Goal: Task Accomplishment & Management: Complete application form

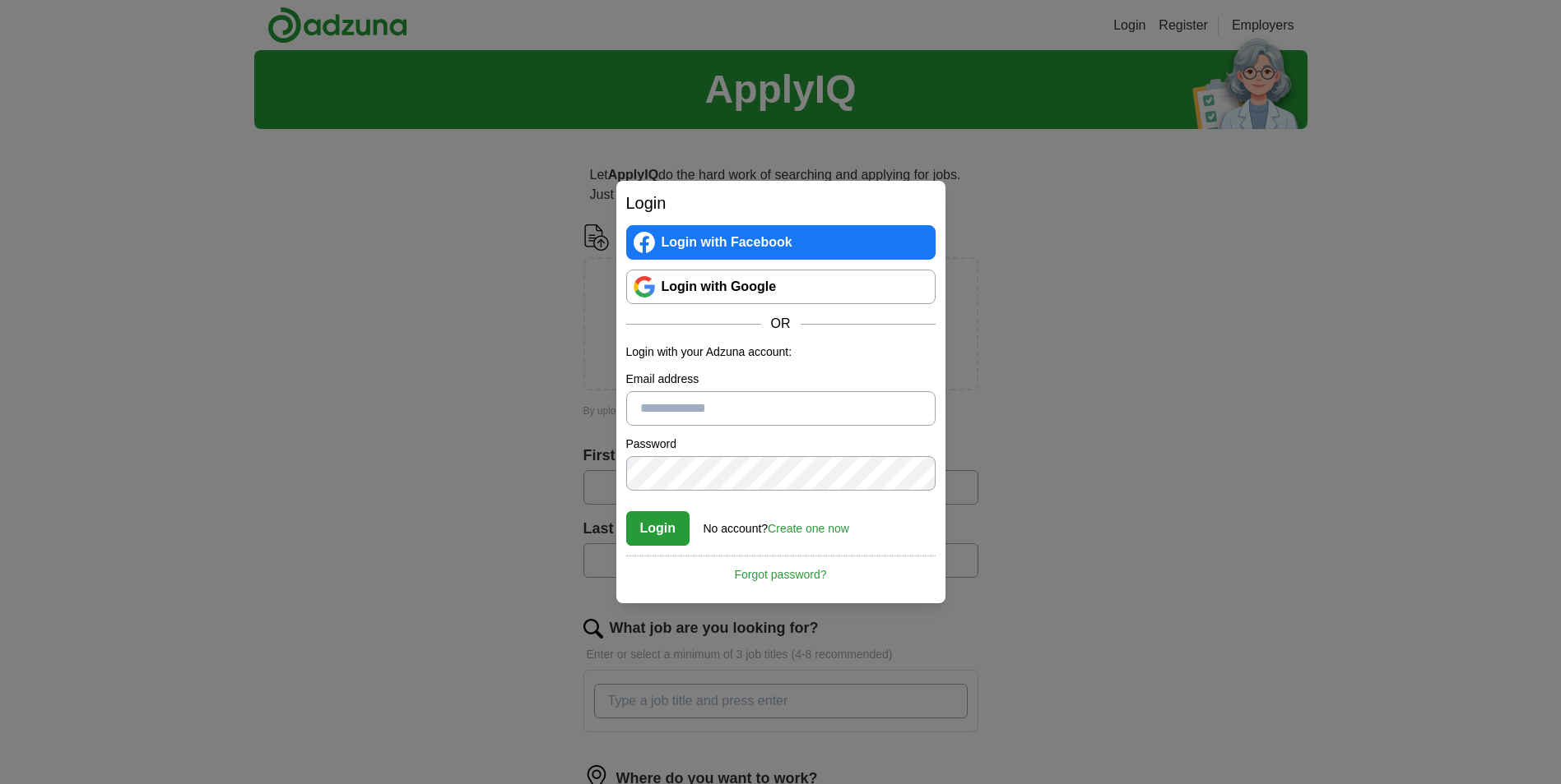
click at [1043, 372] on div "Login Login with Facebook Login with Google OR Login with your Adzuna account: …" at bounding box center [780, 392] width 1561 height 784
click at [777, 238] on link "Login with Facebook" at bounding box center [781, 242] width 310 height 35
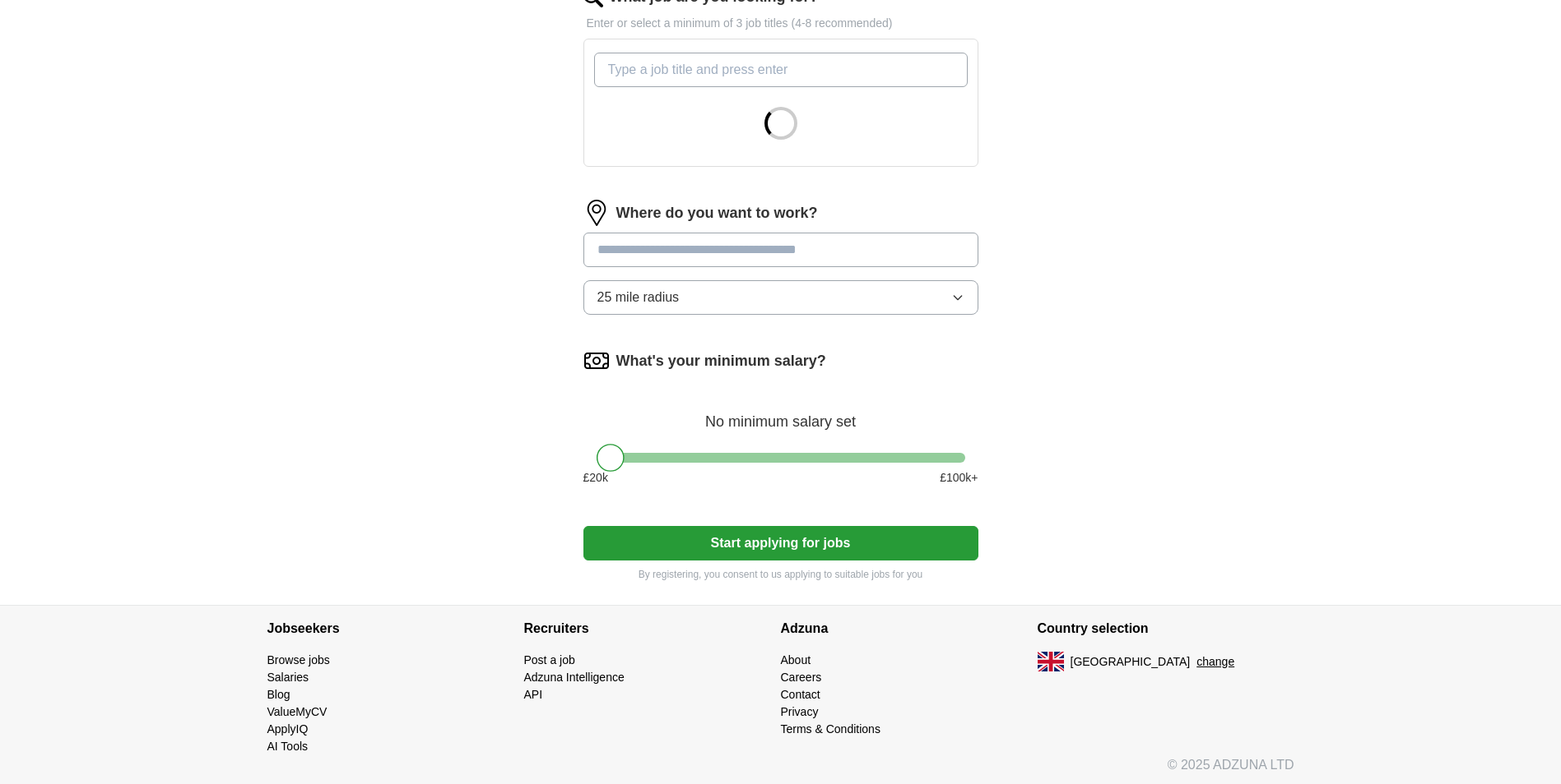
scroll to position [636, 0]
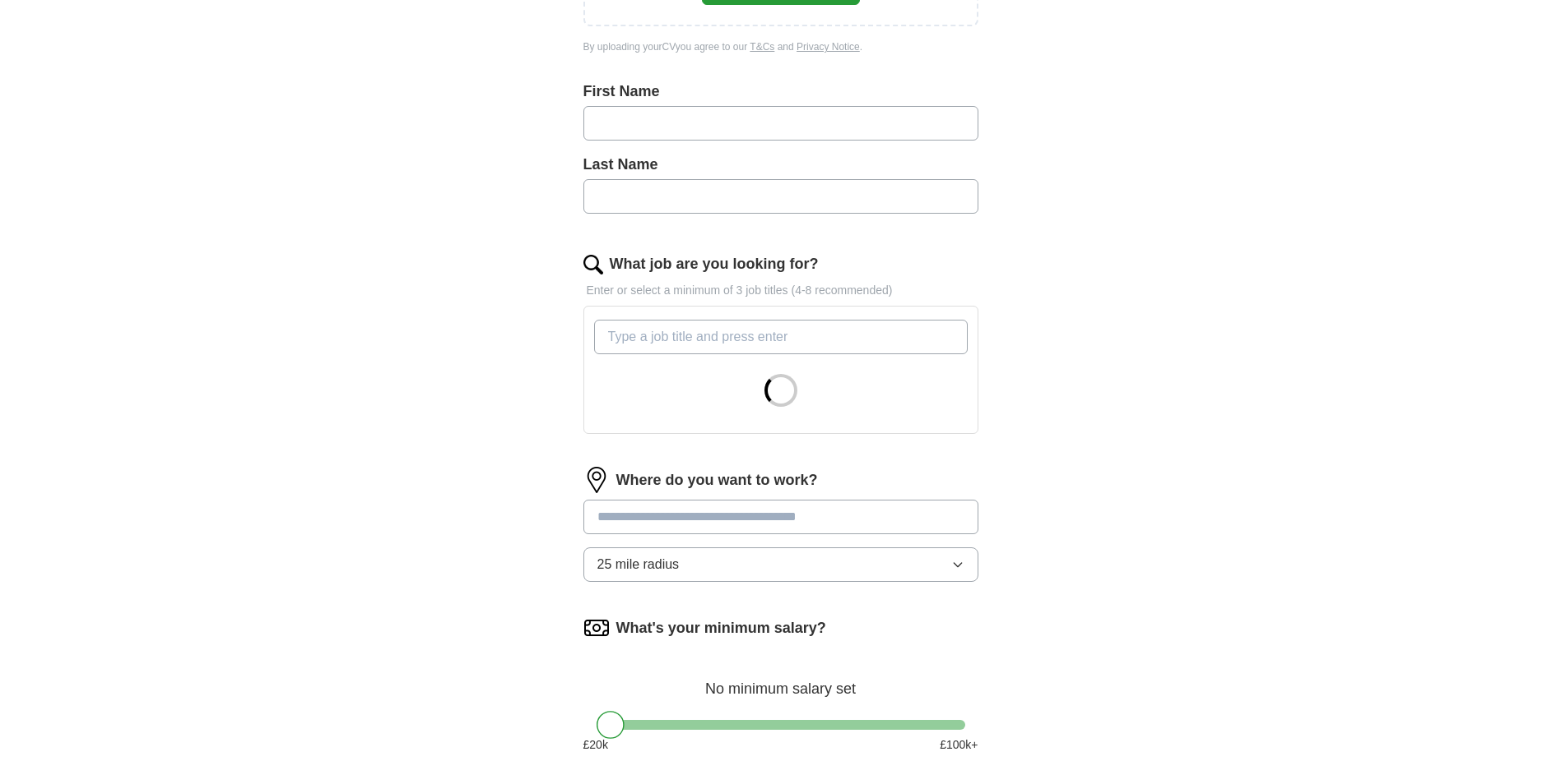
type input "******"
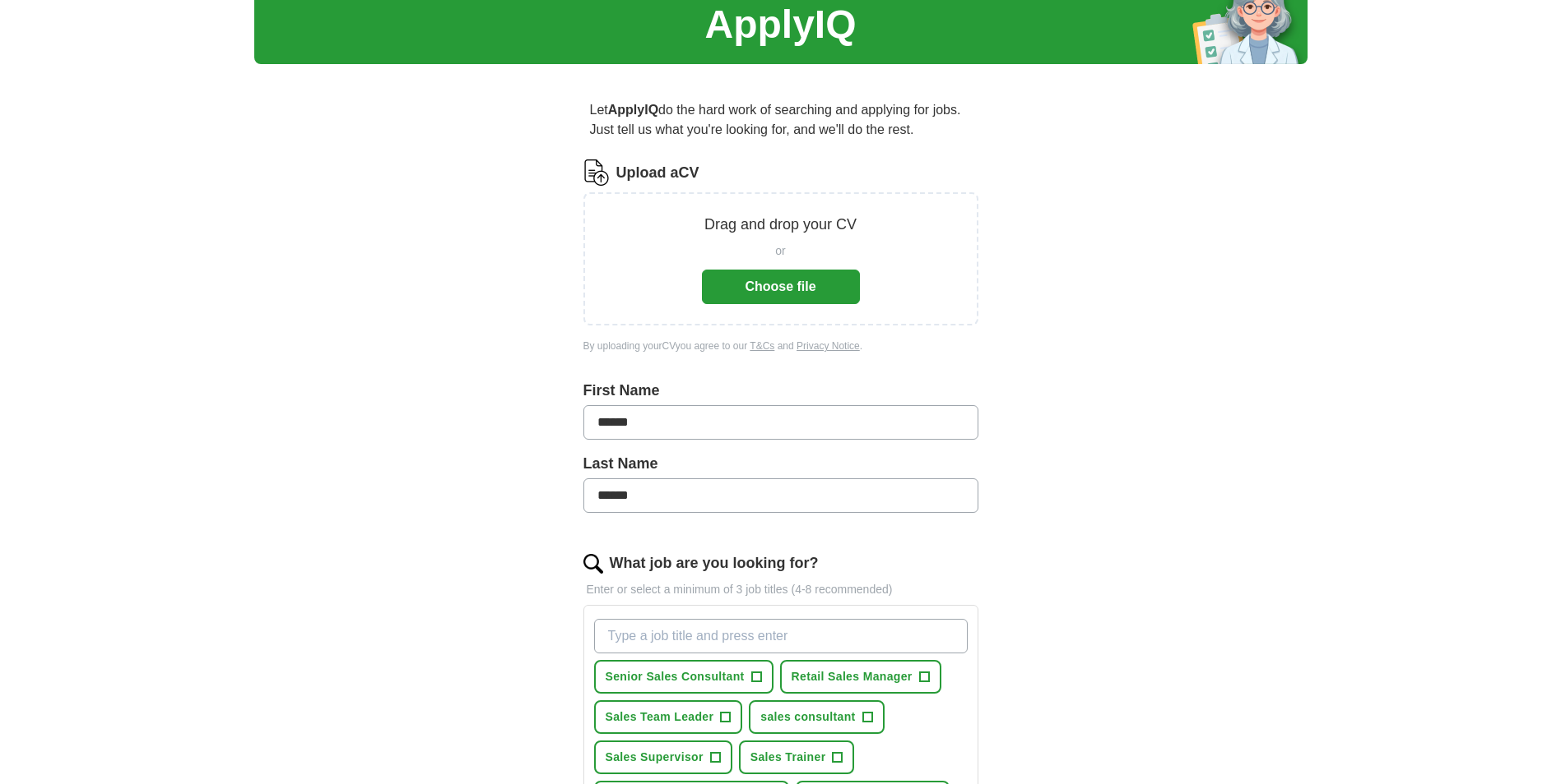
scroll to position [60, 0]
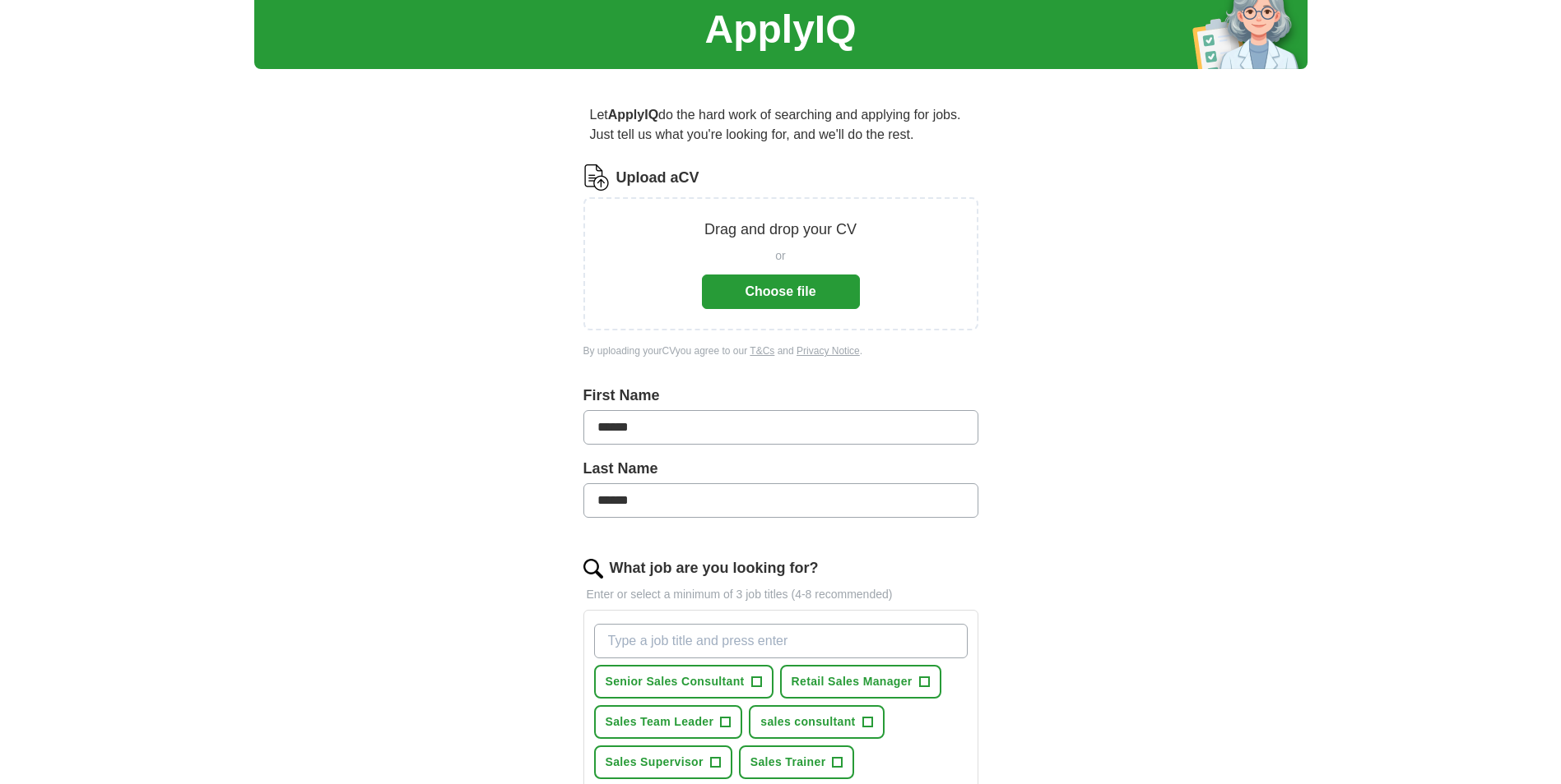
click at [797, 294] on button "Choose file" at bounding box center [781, 292] width 158 height 35
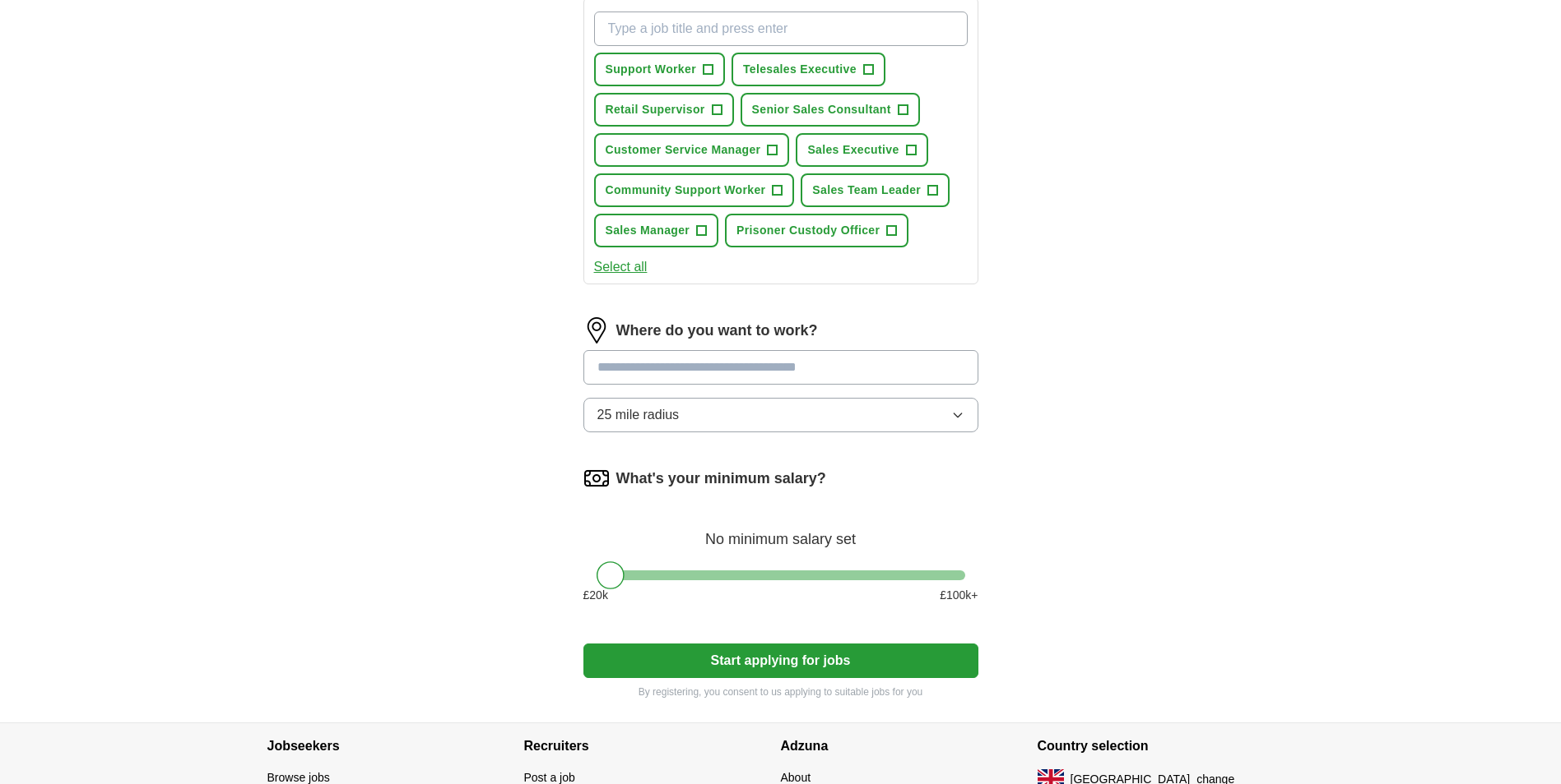
scroll to position [636, 0]
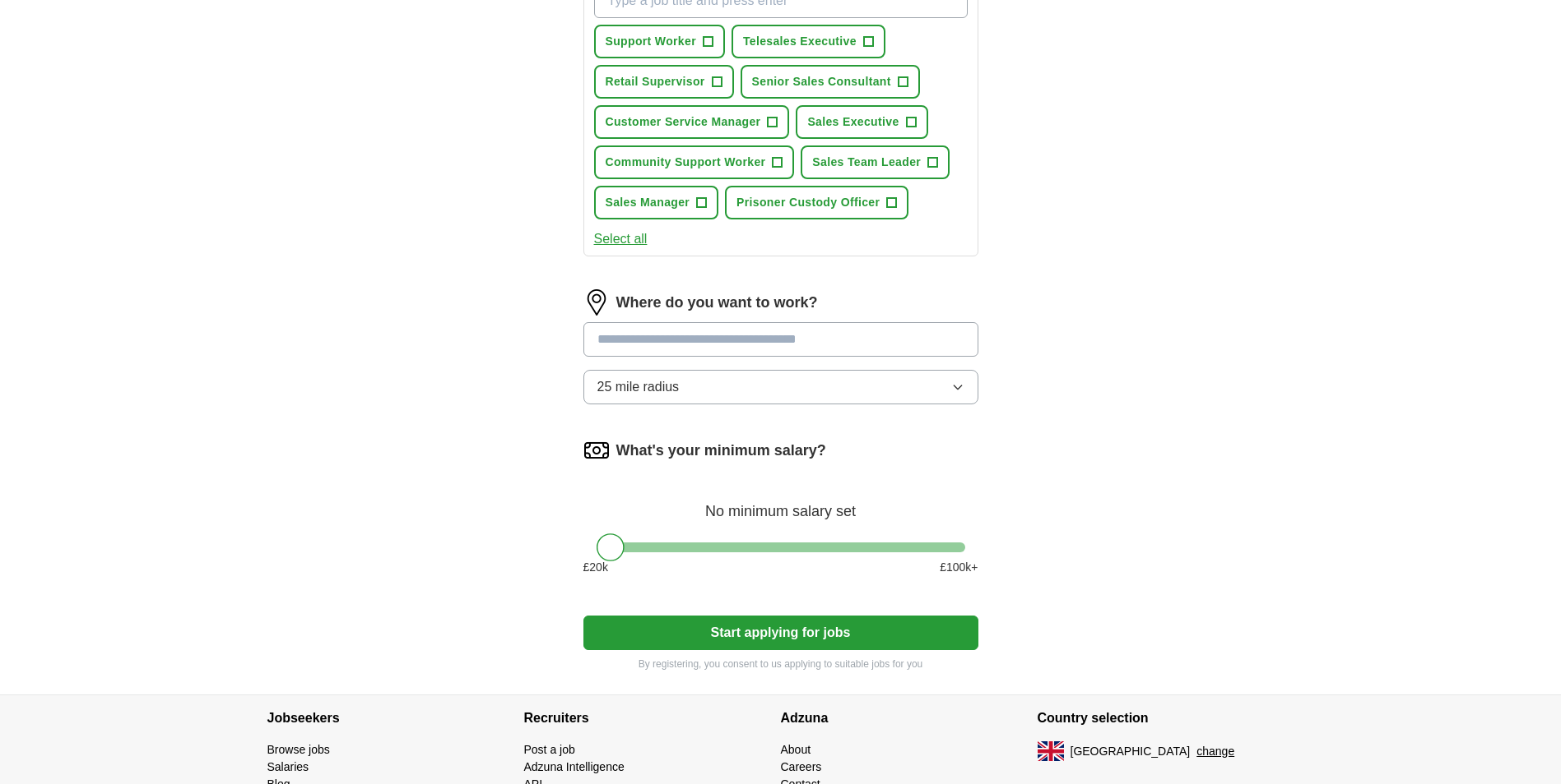
click at [633, 342] on input at bounding box center [780, 339] width 395 height 35
type input "*****"
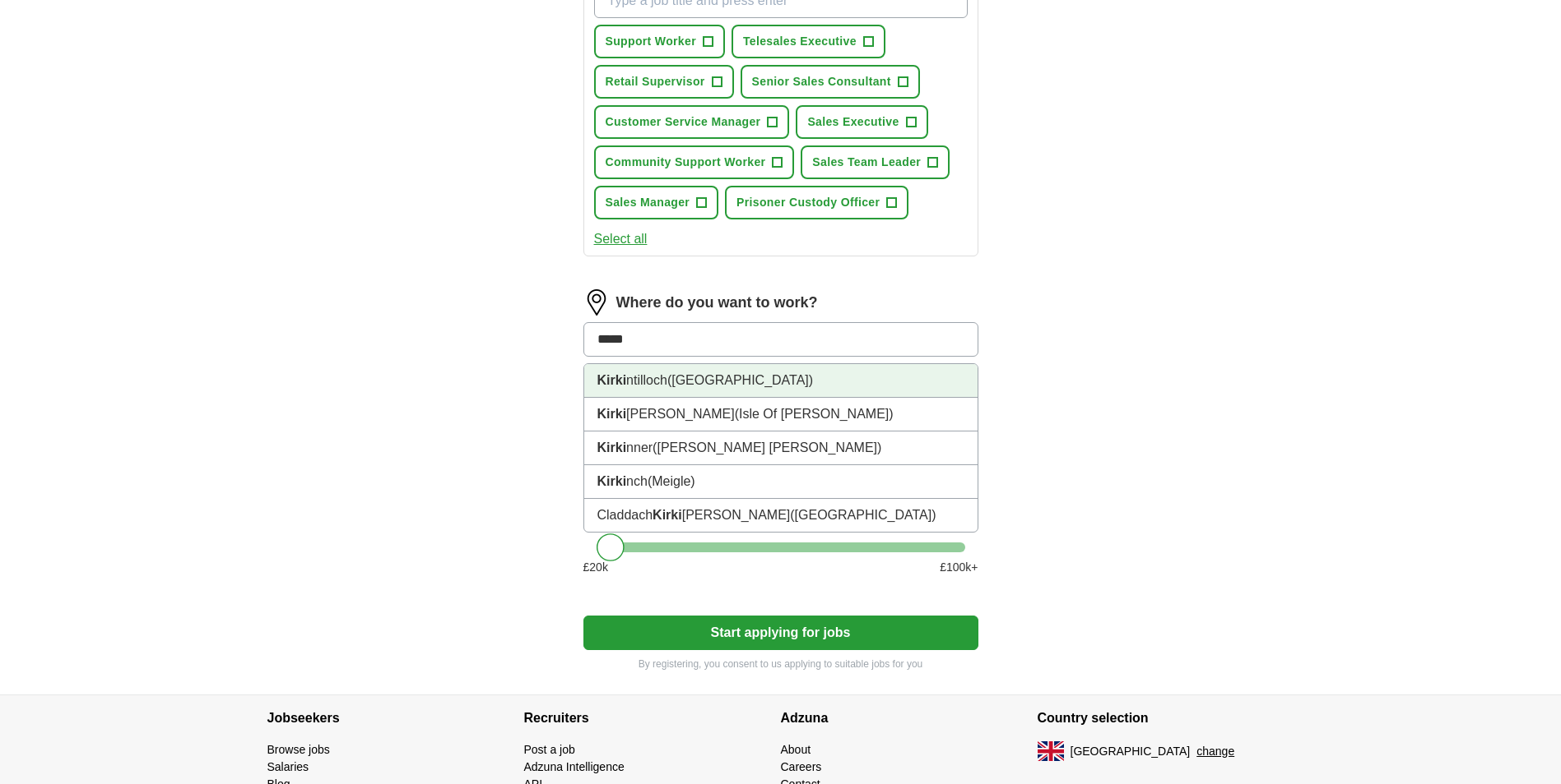
click at [729, 369] on li "Kirki ntilloch ([GEOGRAPHIC_DATA])" at bounding box center [780, 381] width 393 height 34
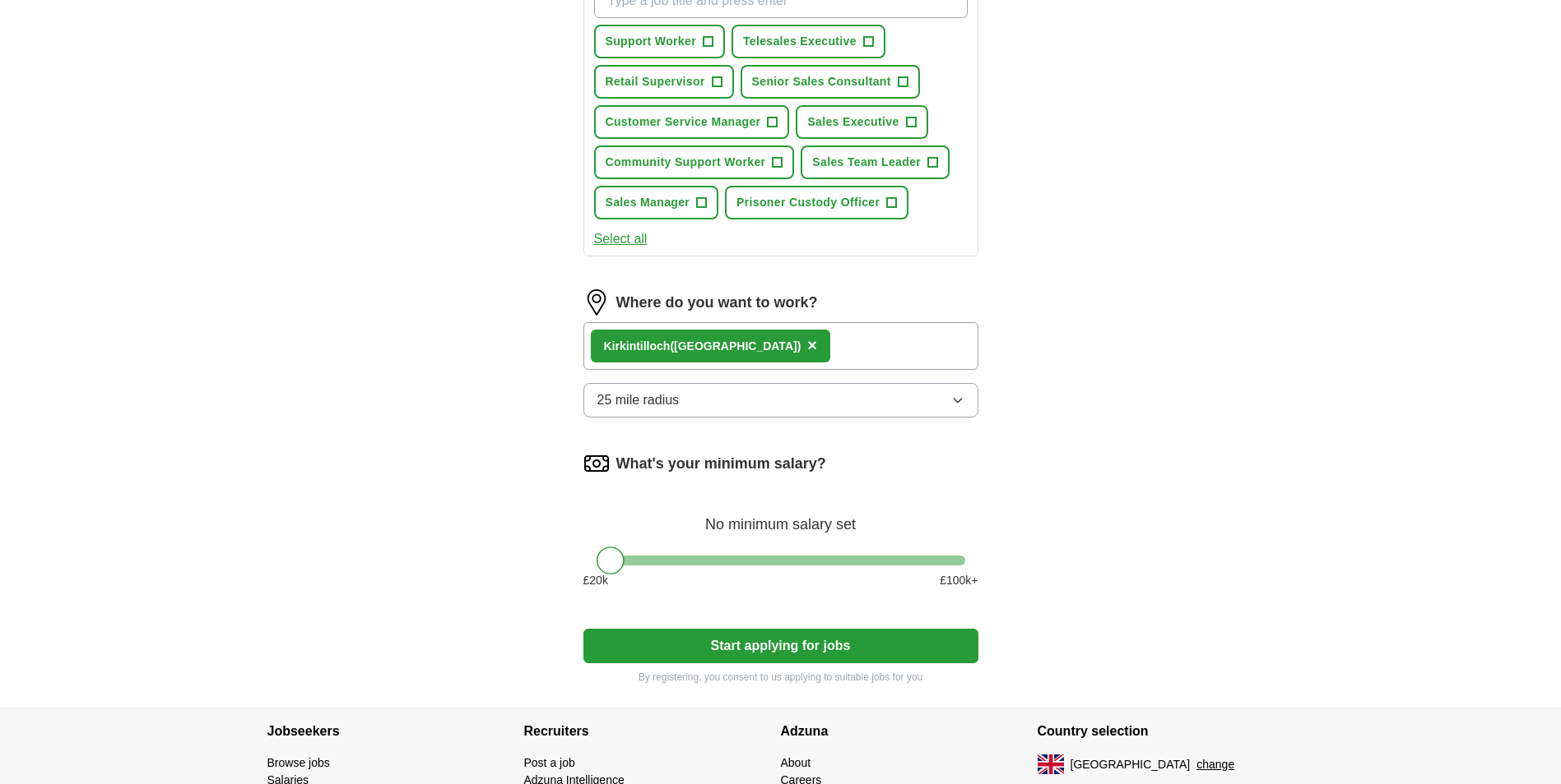
click at [863, 351] on div "Kirki ntilloch ([GEOGRAPHIC_DATA]) ×" at bounding box center [780, 346] width 395 height 48
click at [850, 347] on div "Kirki ntilloch ([GEOGRAPHIC_DATA]) ×" at bounding box center [780, 346] width 395 height 48
click at [848, 347] on div "Kirki ntilloch ([GEOGRAPHIC_DATA]) ×" at bounding box center [780, 346] width 395 height 48
click at [812, 344] on span "×" at bounding box center [812, 345] width 10 height 18
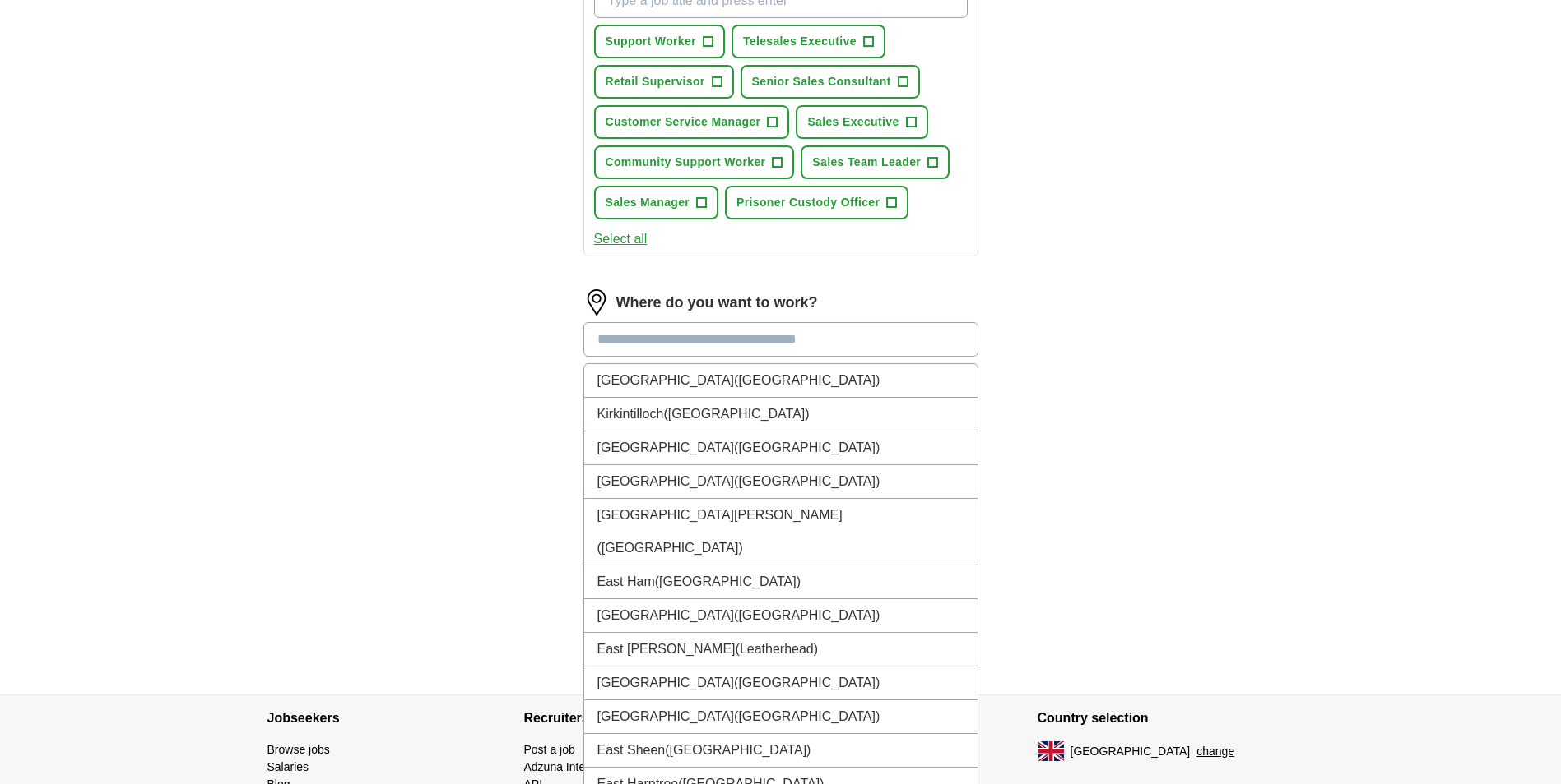
click at [612, 341] on input at bounding box center [780, 339] width 395 height 35
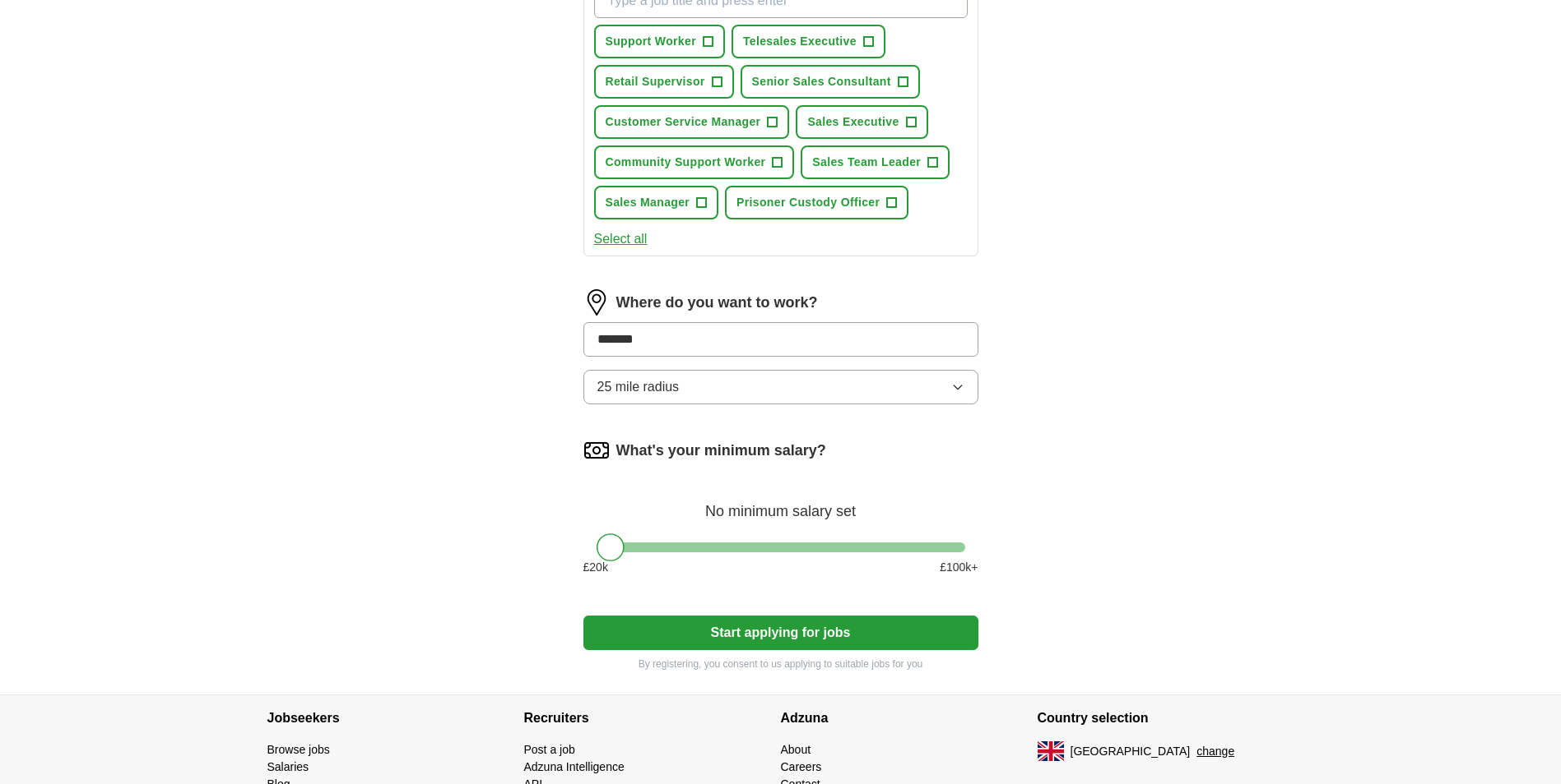
click at [696, 375] on div "Where do you want to work? ******* 25 mile radius" at bounding box center [780, 353] width 395 height 129
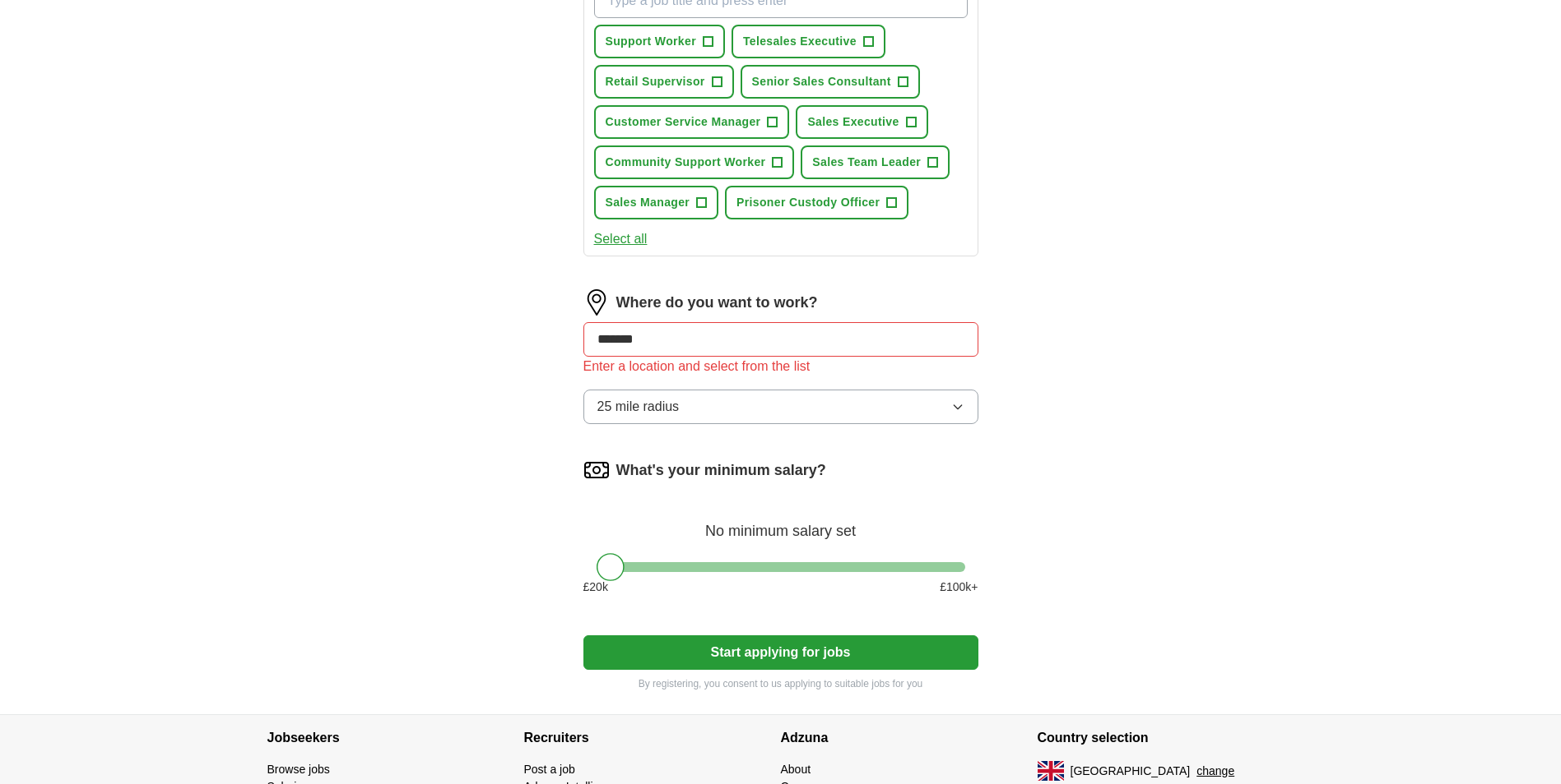
click at [721, 420] on button "25 mile radius" at bounding box center [780, 406] width 395 height 35
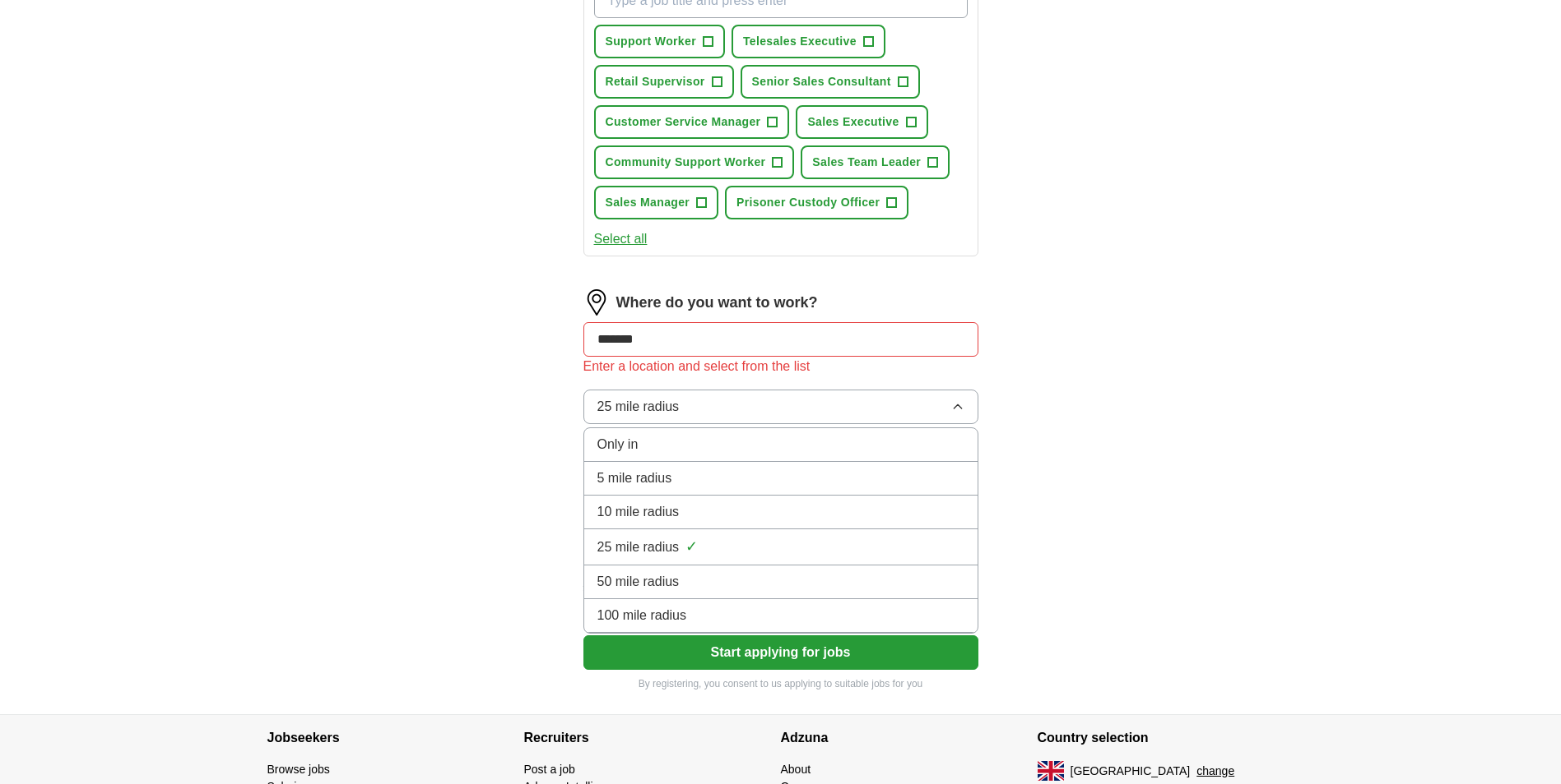
click at [723, 519] on div "10 mile radius" at bounding box center [780, 512] width 367 height 20
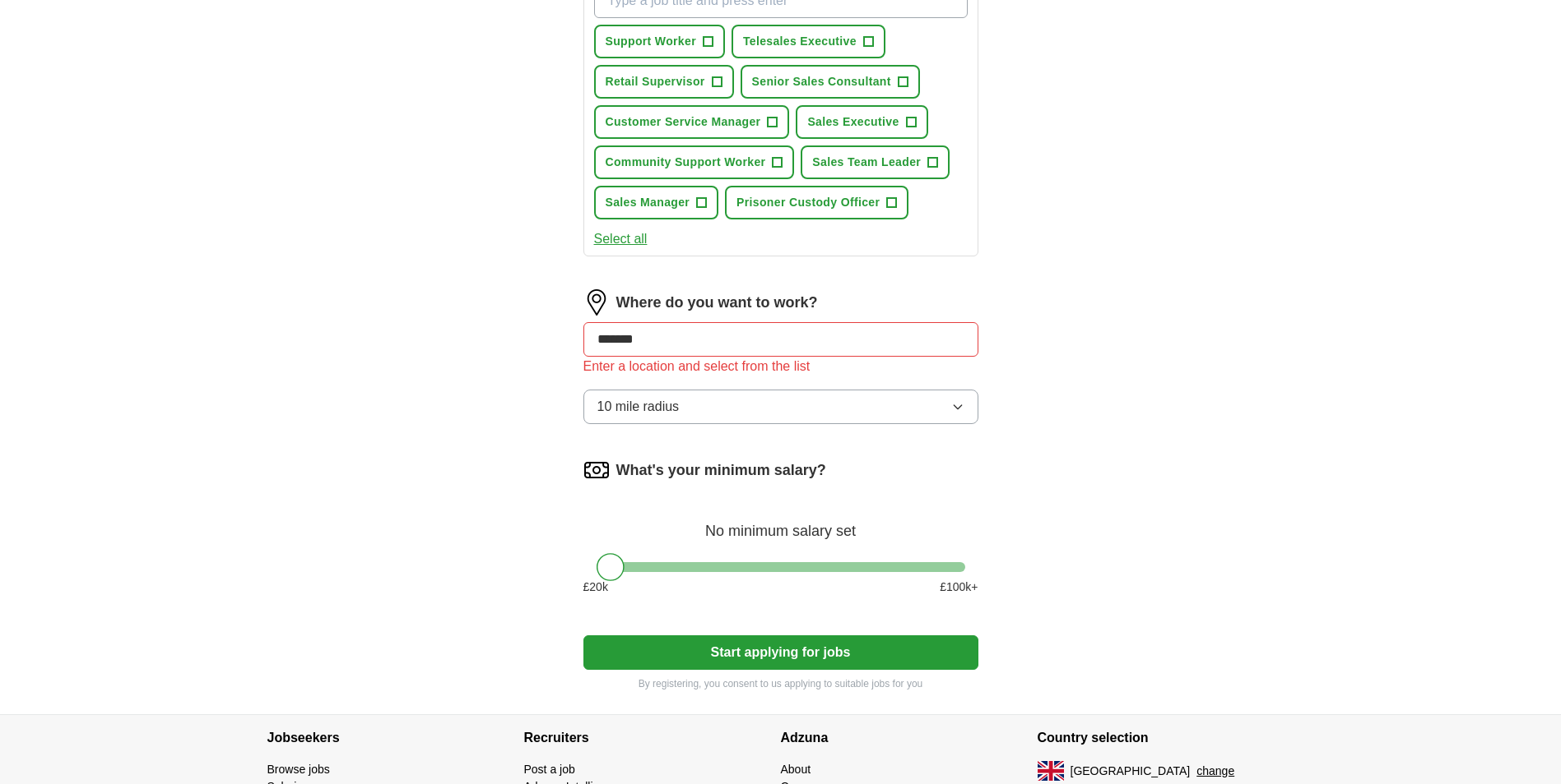
click at [680, 340] on input "*******" at bounding box center [780, 339] width 395 height 35
click at [626, 336] on input "*******" at bounding box center [780, 339] width 395 height 35
click at [668, 347] on input "******" at bounding box center [780, 339] width 395 height 35
click at [668, 346] on input "******" at bounding box center [780, 339] width 395 height 35
type input "*"
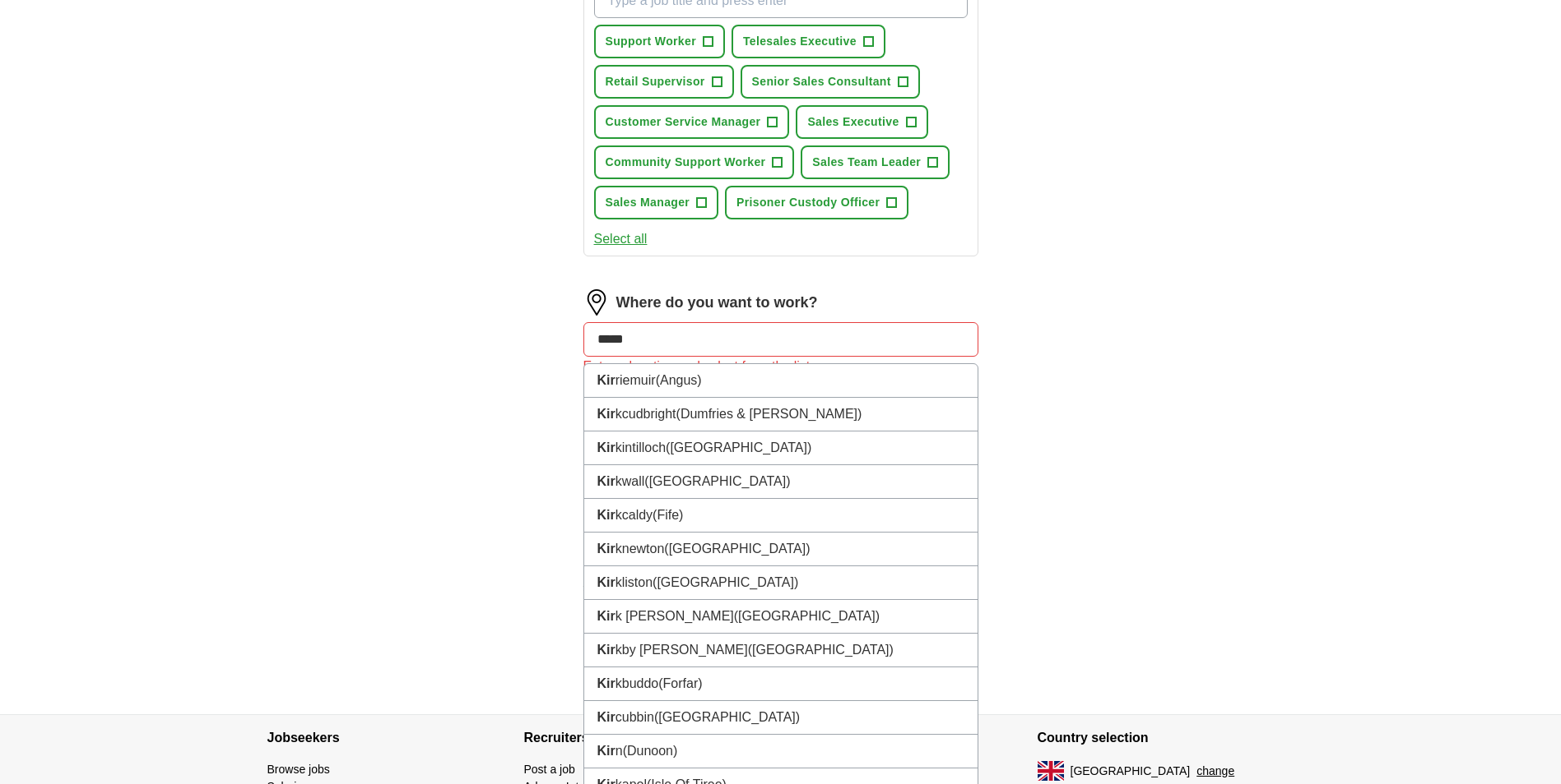
type input "******"
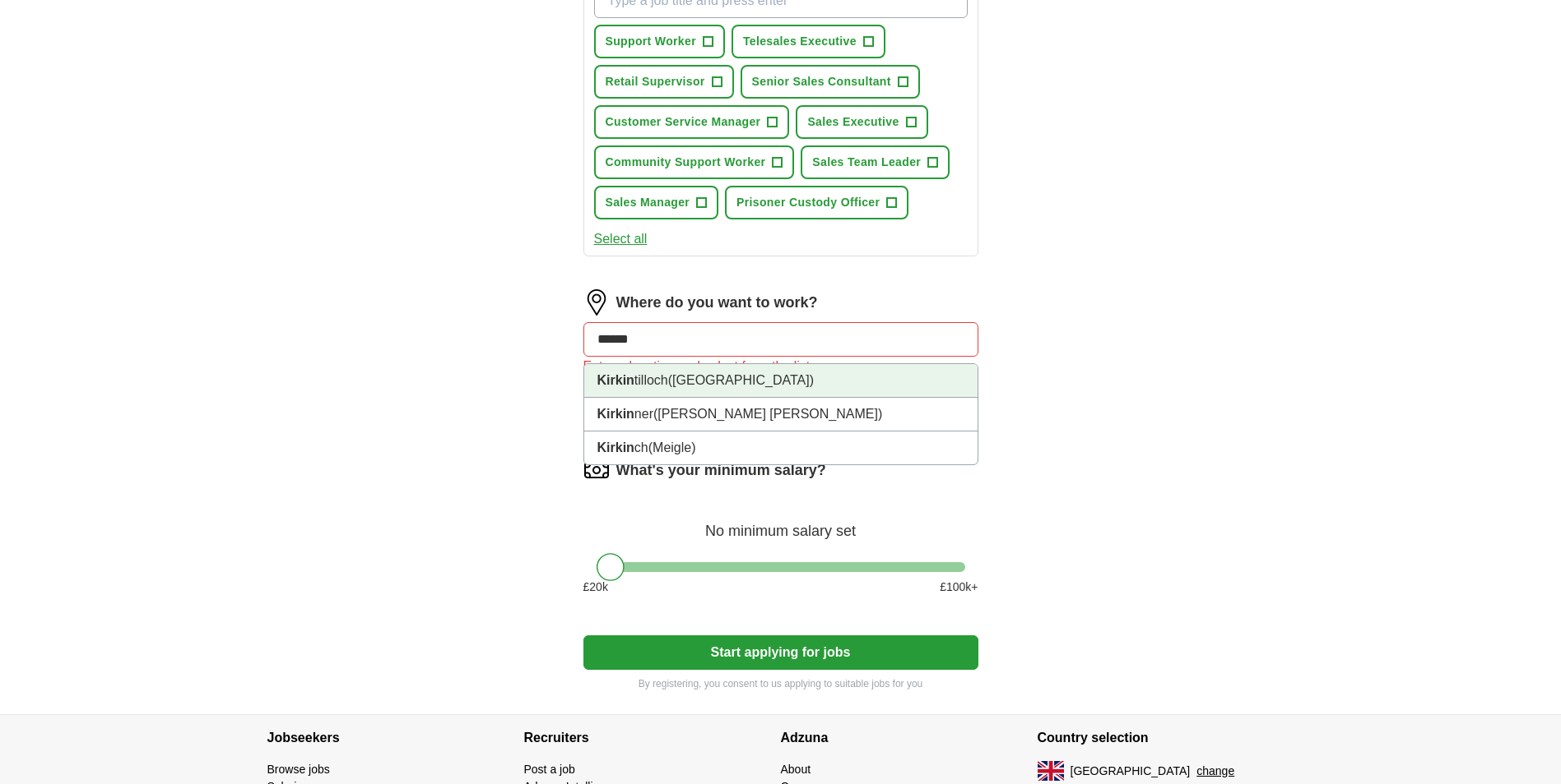
click at [804, 396] on li "Kirkin tilloch ([GEOGRAPHIC_DATA])" at bounding box center [780, 381] width 393 height 34
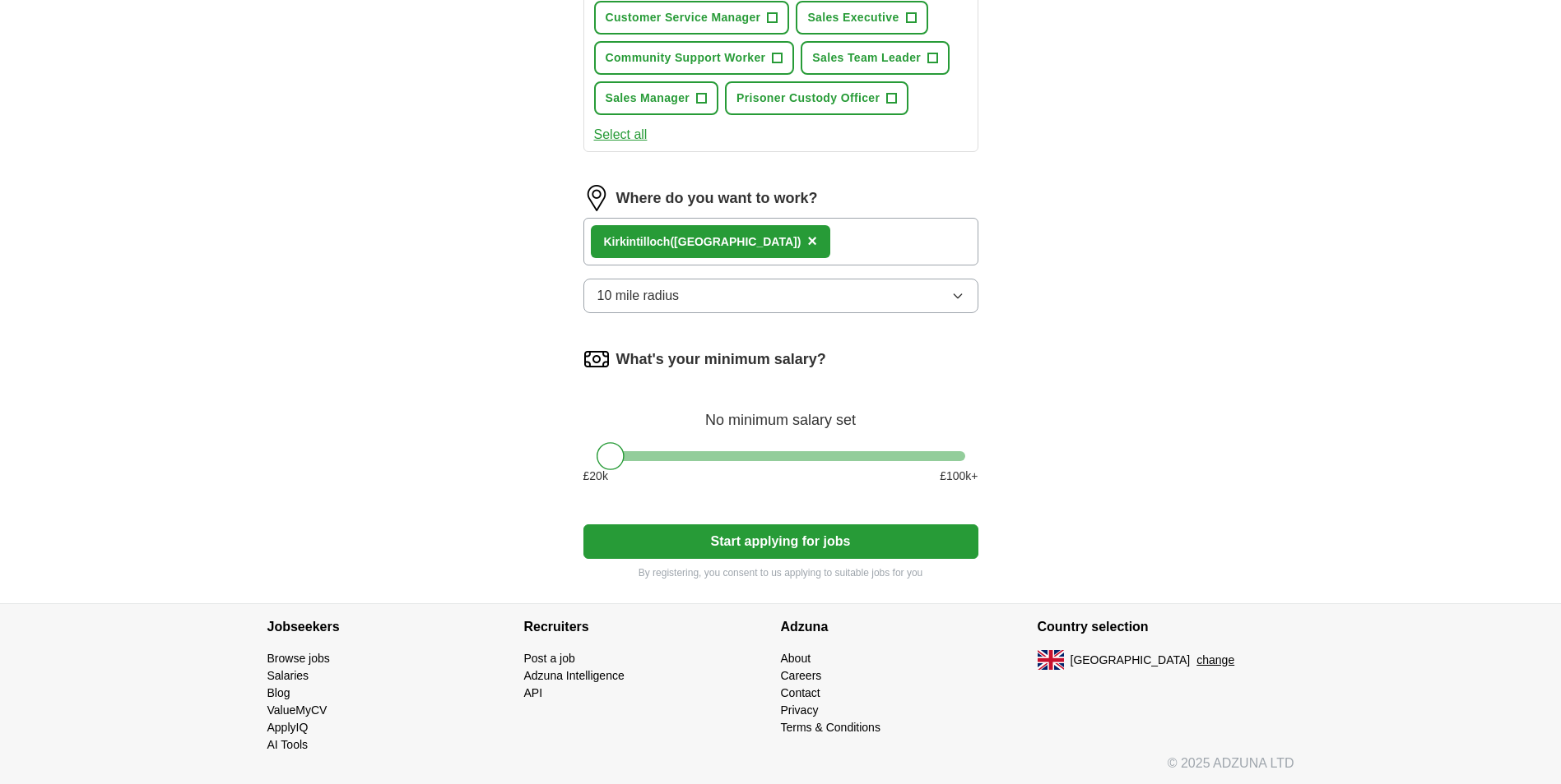
scroll to position [742, 0]
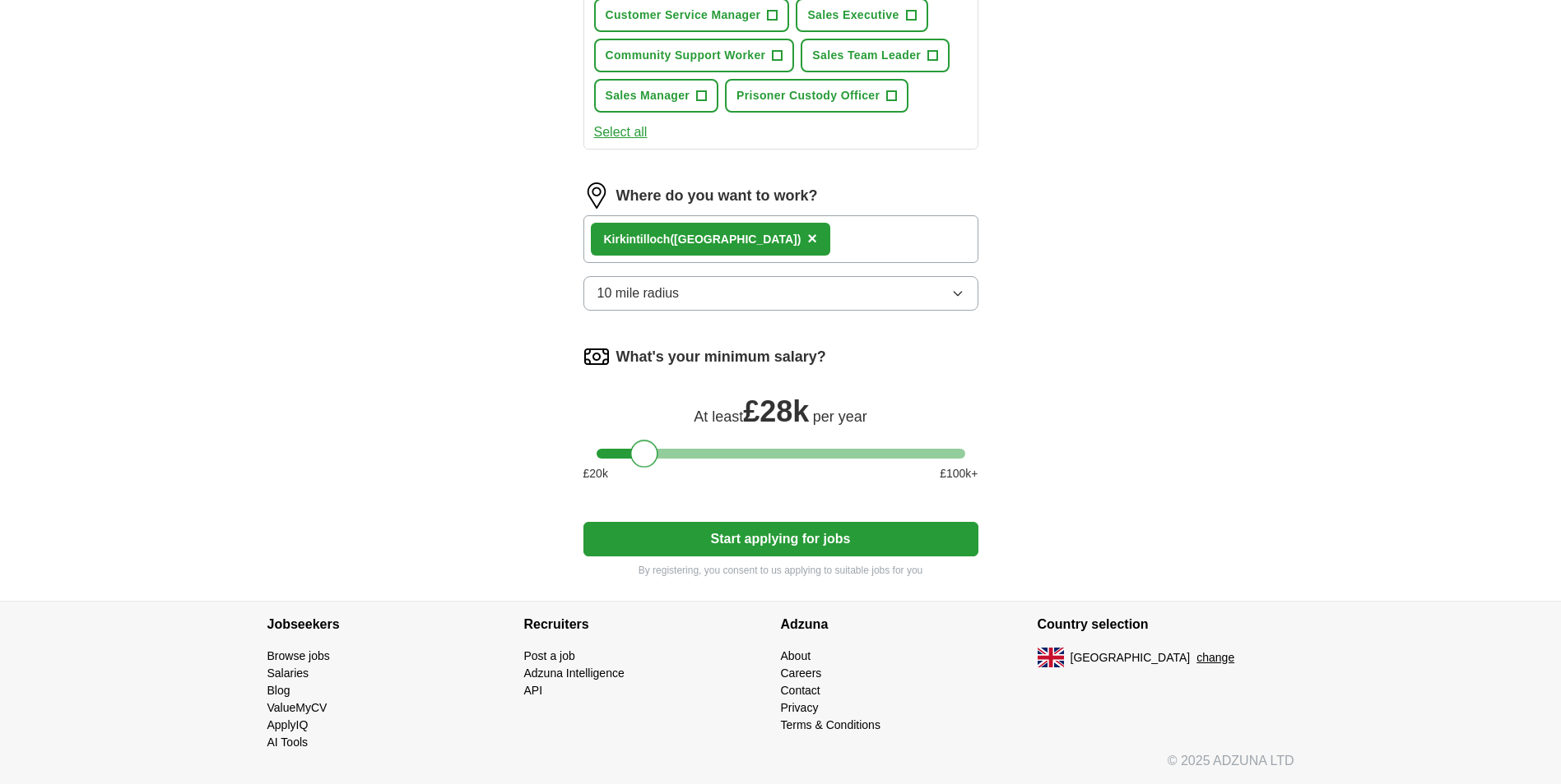
drag, startPoint x: 615, startPoint y: 457, endPoint x: 650, endPoint y: 459, distance: 35.1
click at [650, 459] on div at bounding box center [644, 454] width 28 height 28
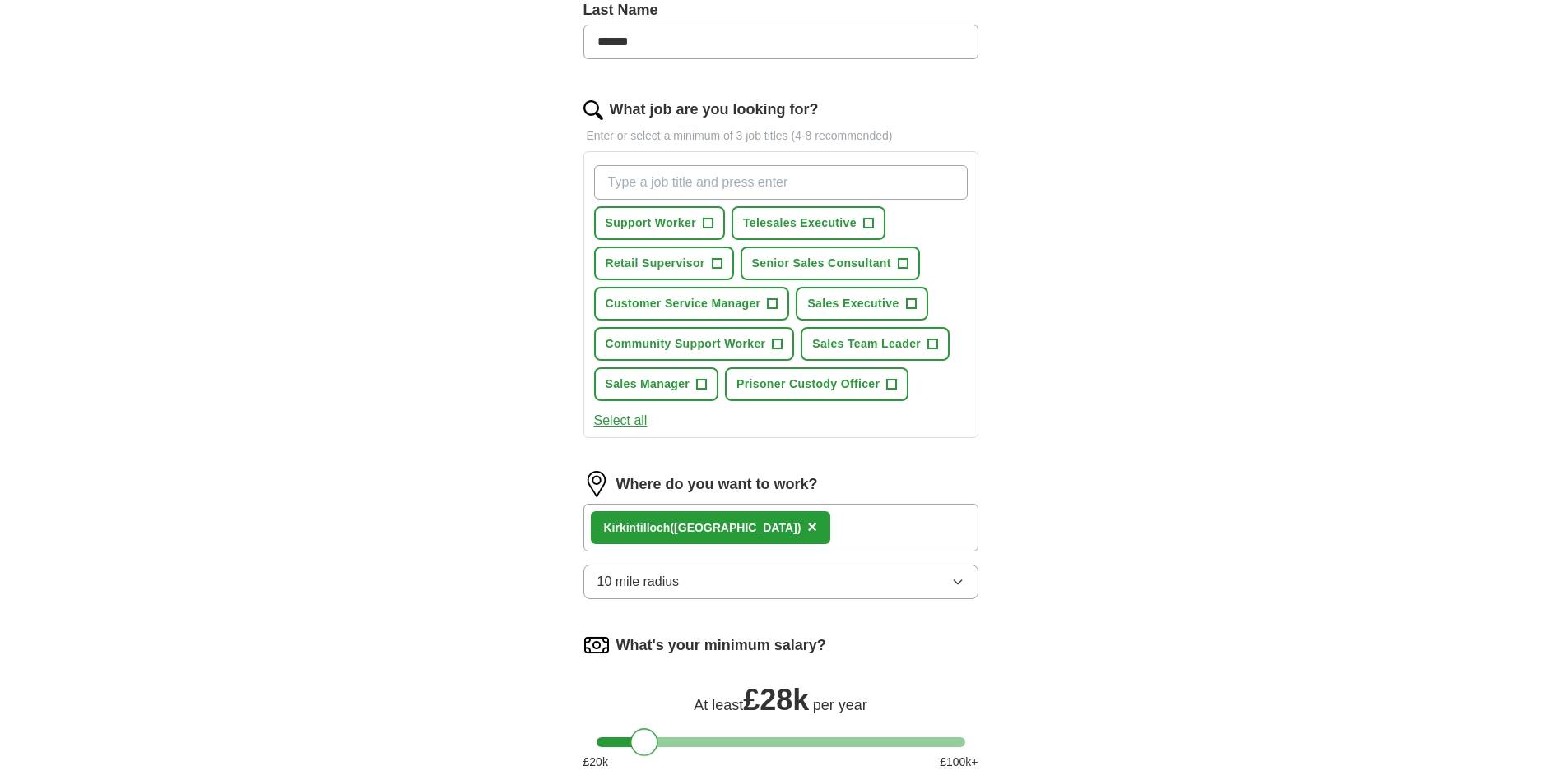
scroll to position [413, 0]
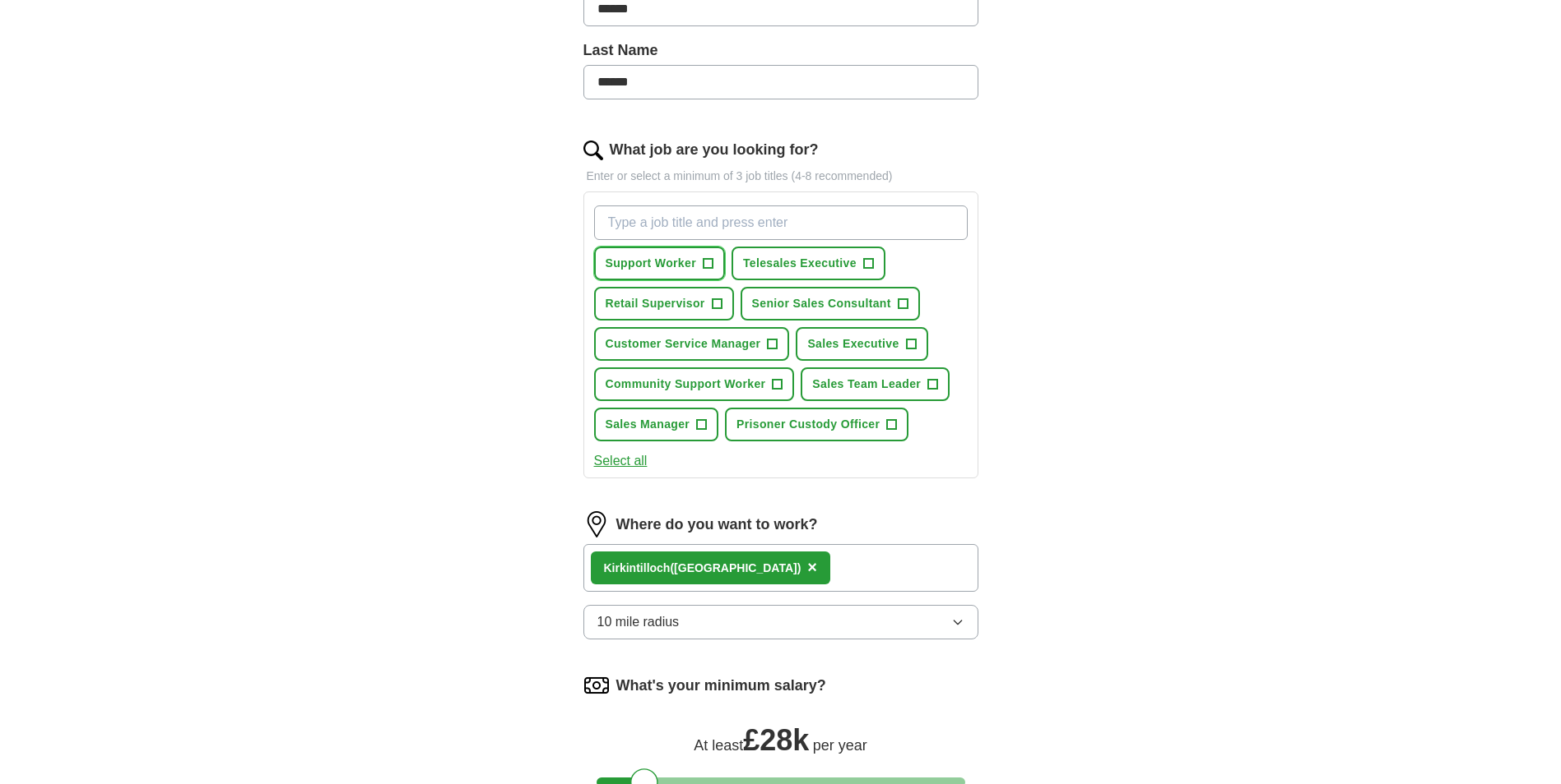
click at [706, 262] on span "+" at bounding box center [707, 263] width 10 height 13
click at [614, 220] on input "What job are you looking for?" at bounding box center [780, 223] width 374 height 35
type input "Retail Assistant"
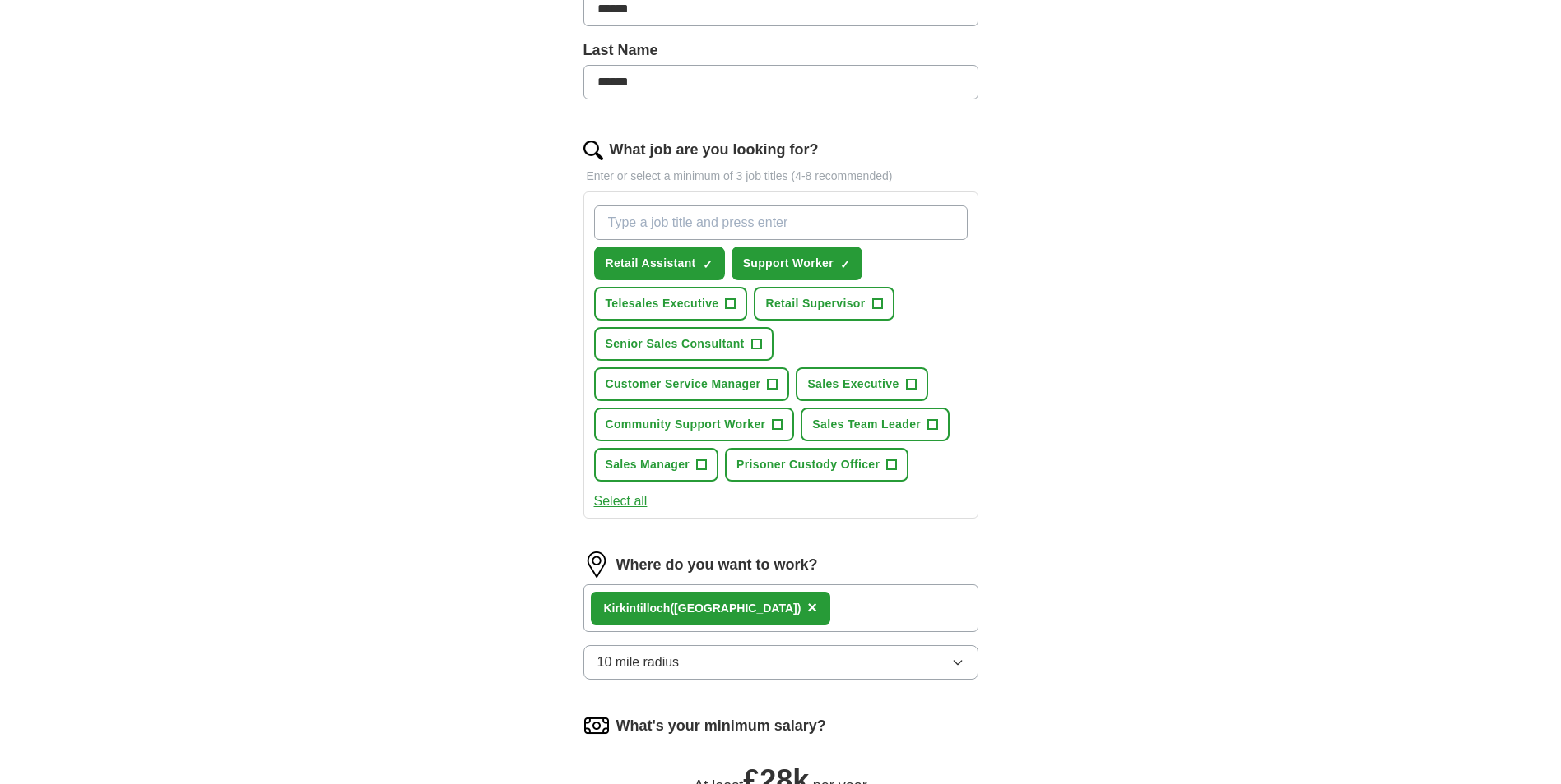
click at [635, 222] on input "What job are you looking for?" at bounding box center [780, 223] width 374 height 35
type input "Personal Carer"
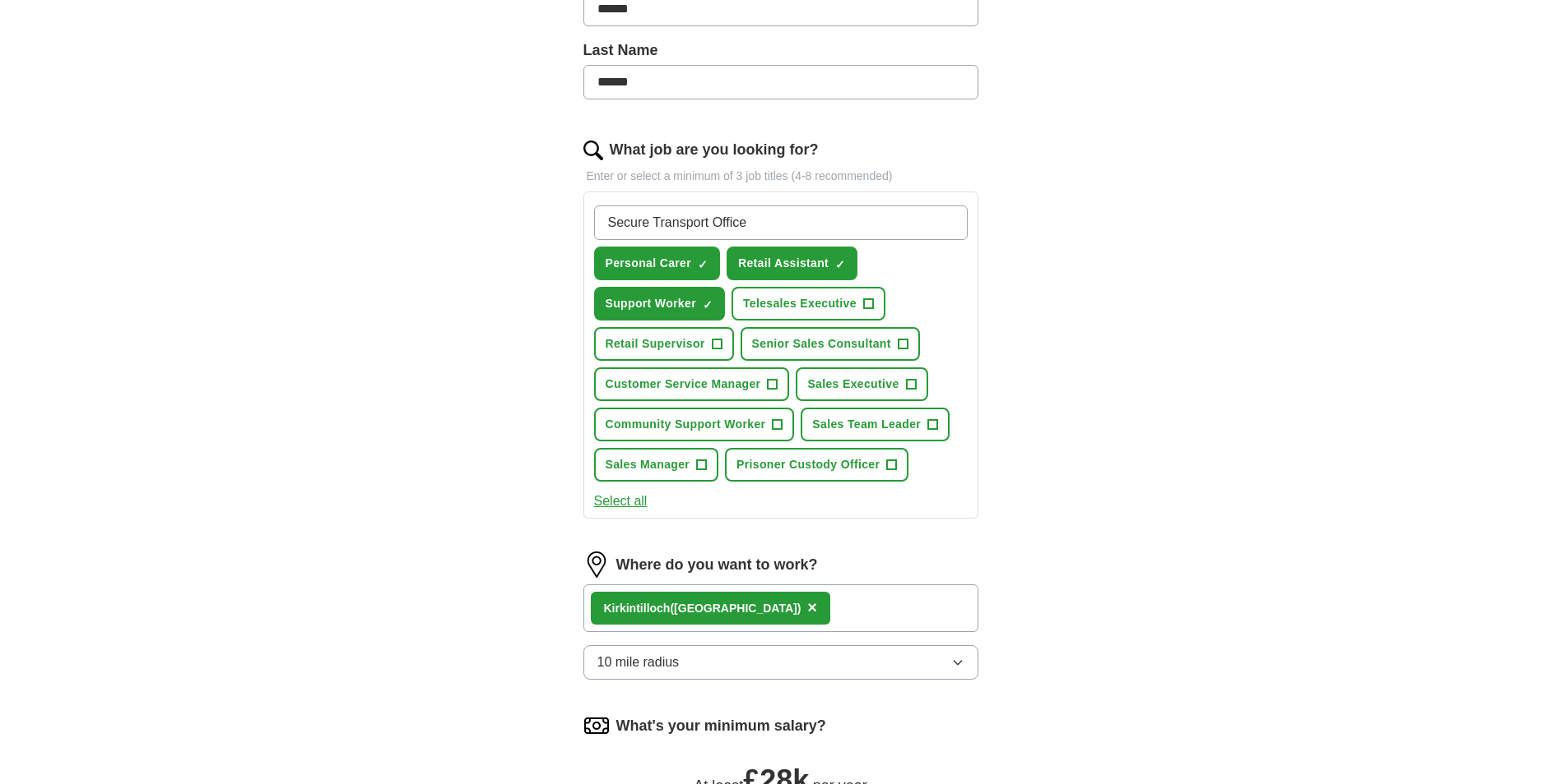
type input "Secure Transport Officer"
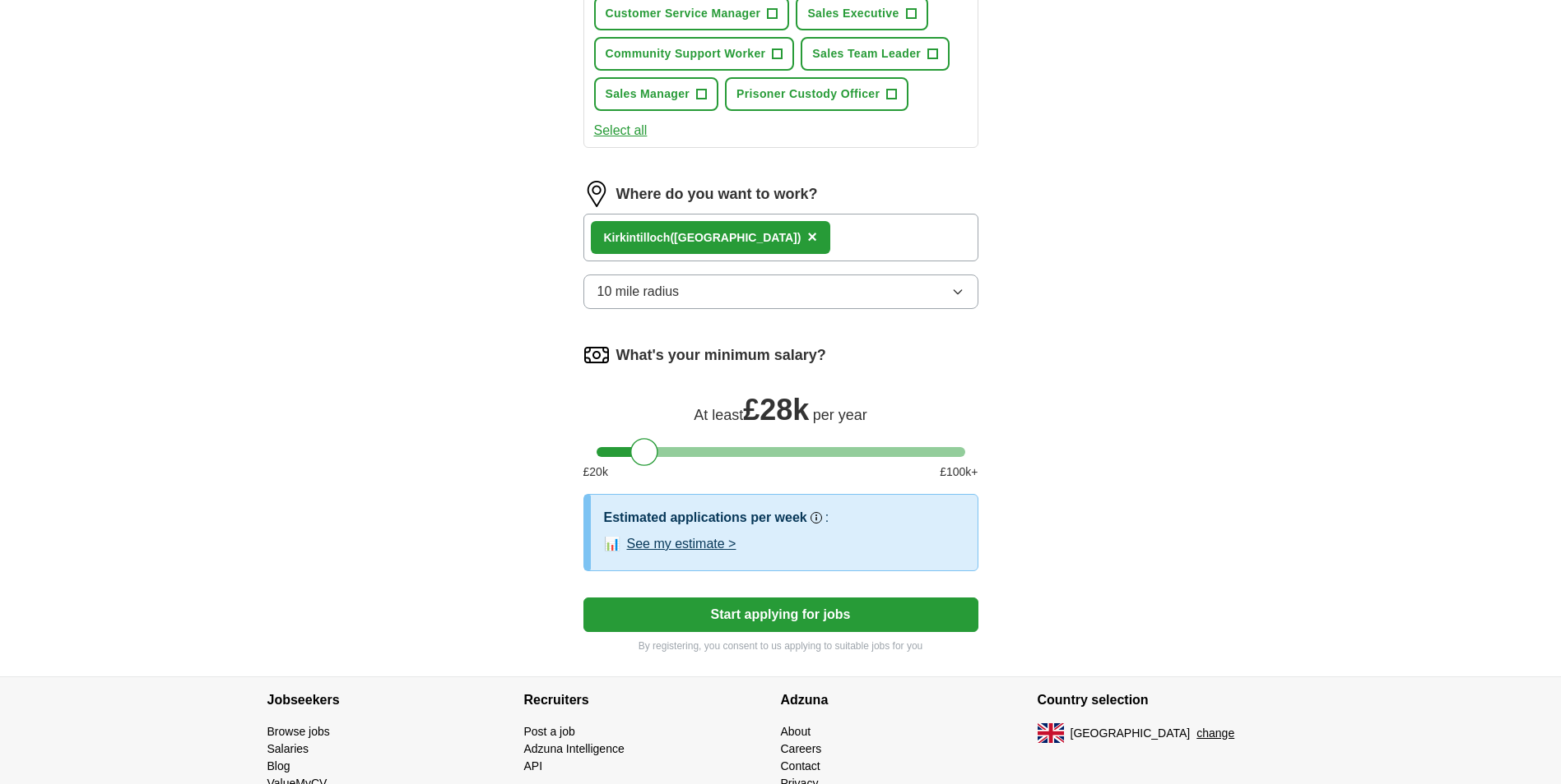
scroll to position [900, 0]
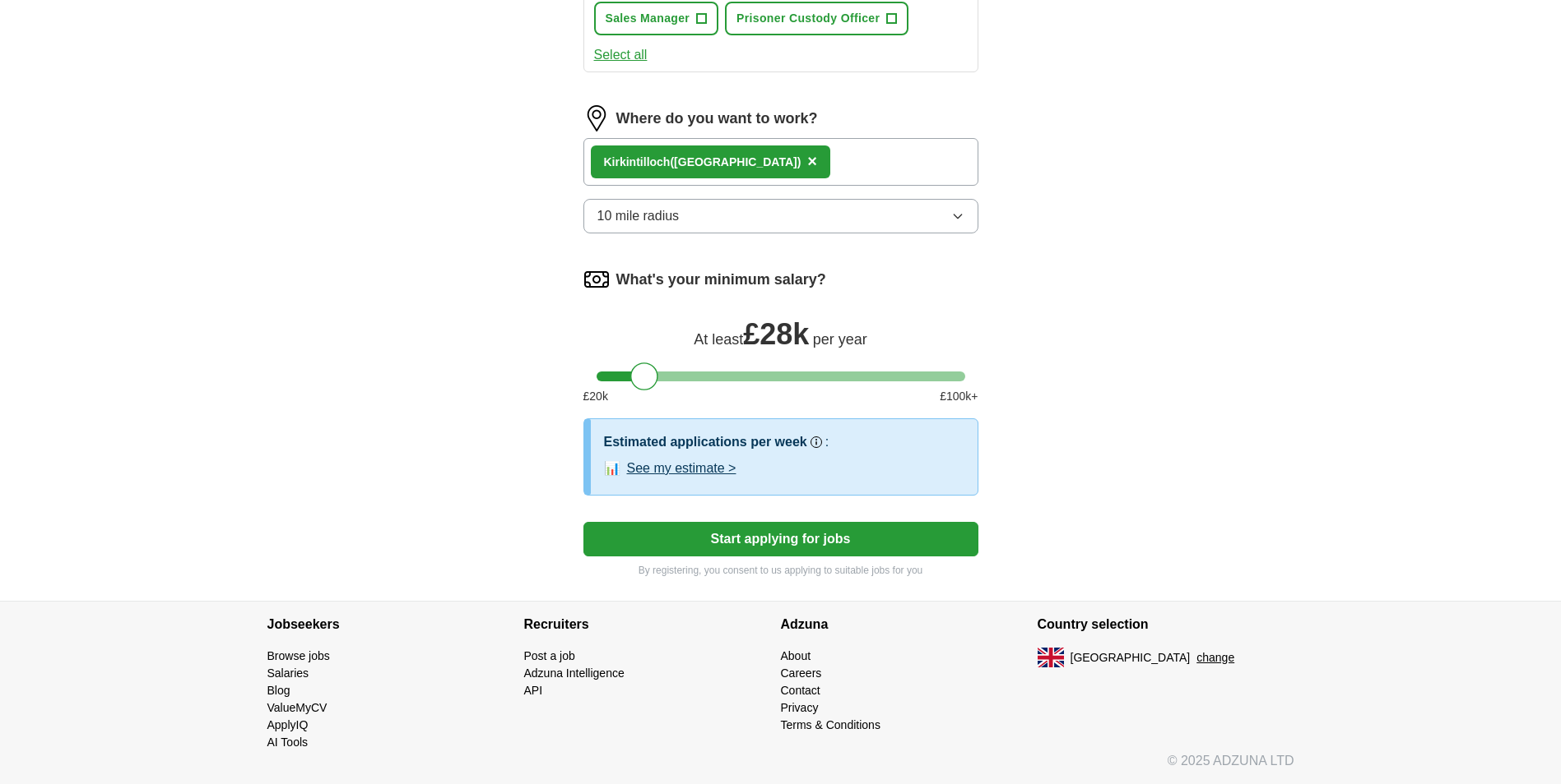
click at [686, 468] on button "See my estimate >" at bounding box center [681, 468] width 109 height 20
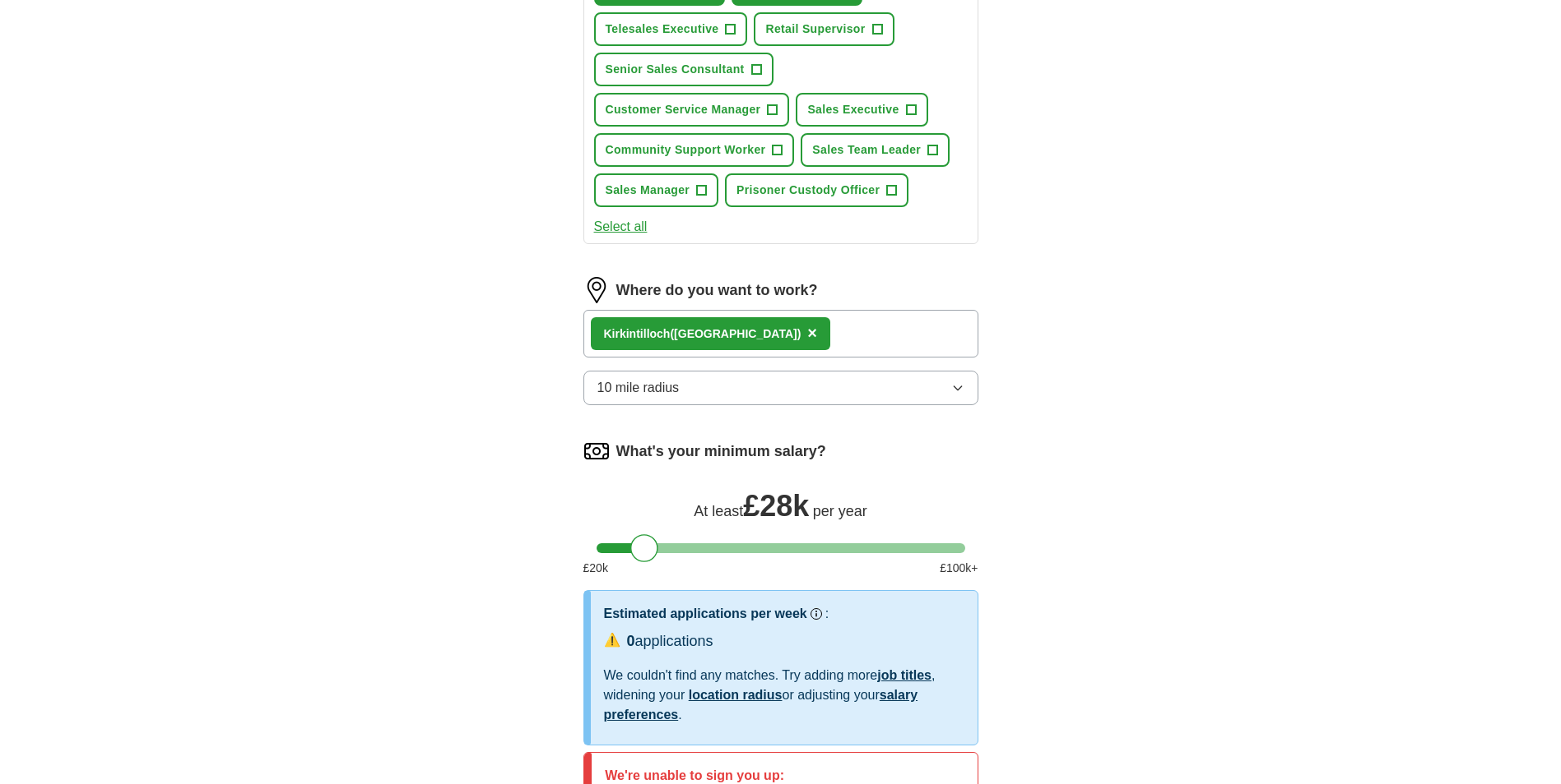
scroll to position [736, 0]
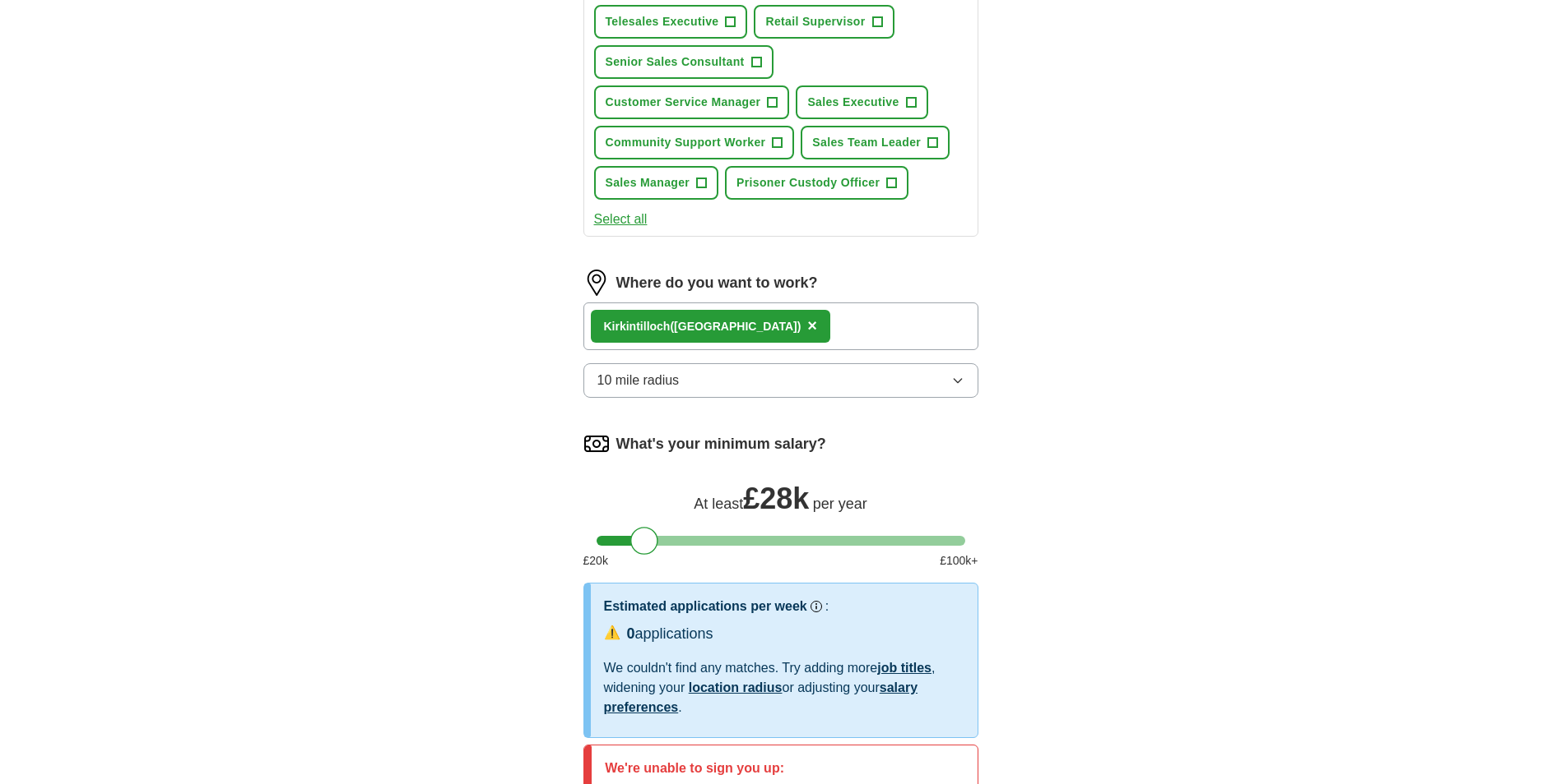
click at [918, 380] on button "10 mile radius" at bounding box center [780, 380] width 395 height 35
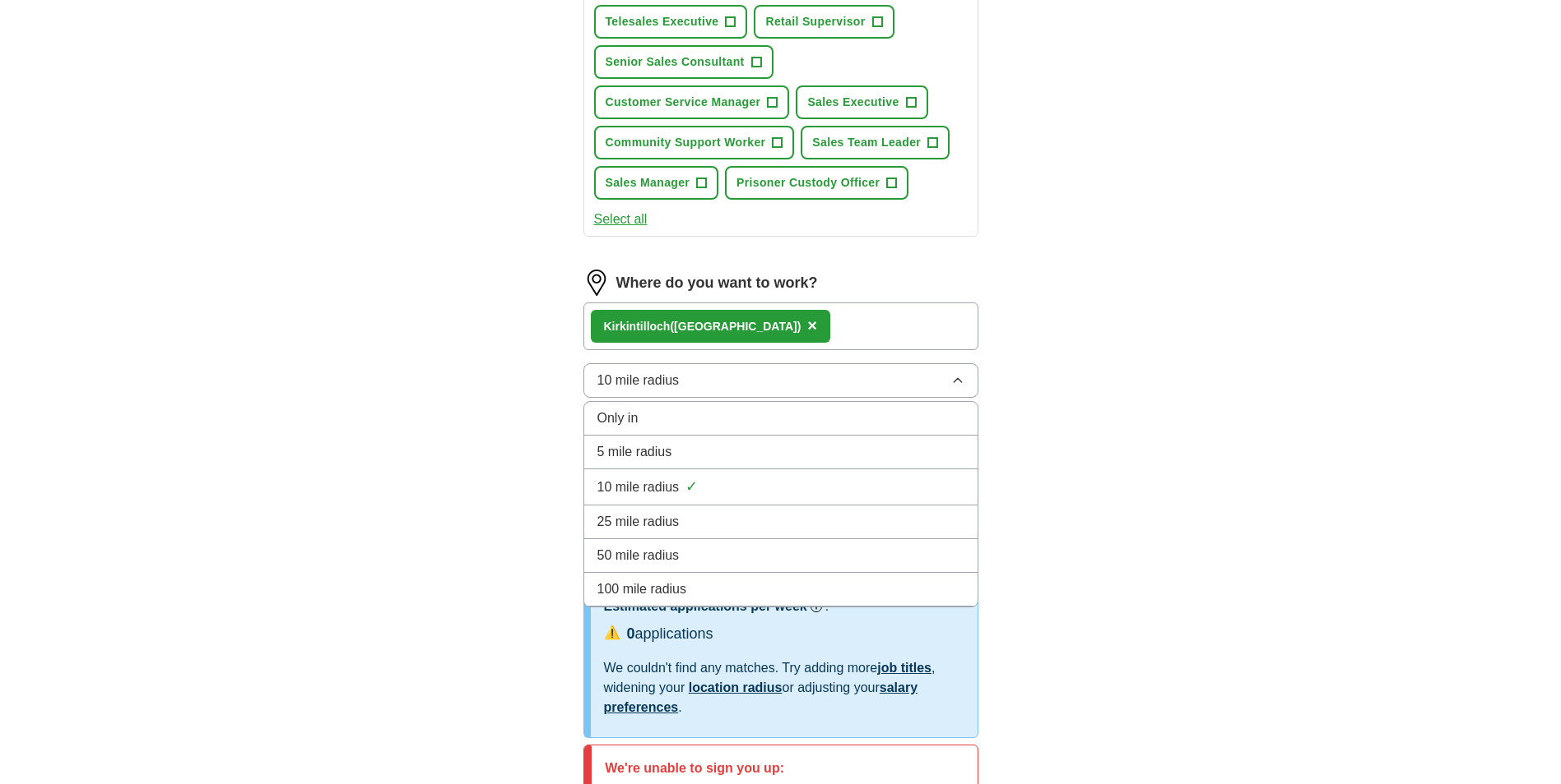
click at [711, 514] on div "25 mile radius" at bounding box center [780, 522] width 367 height 20
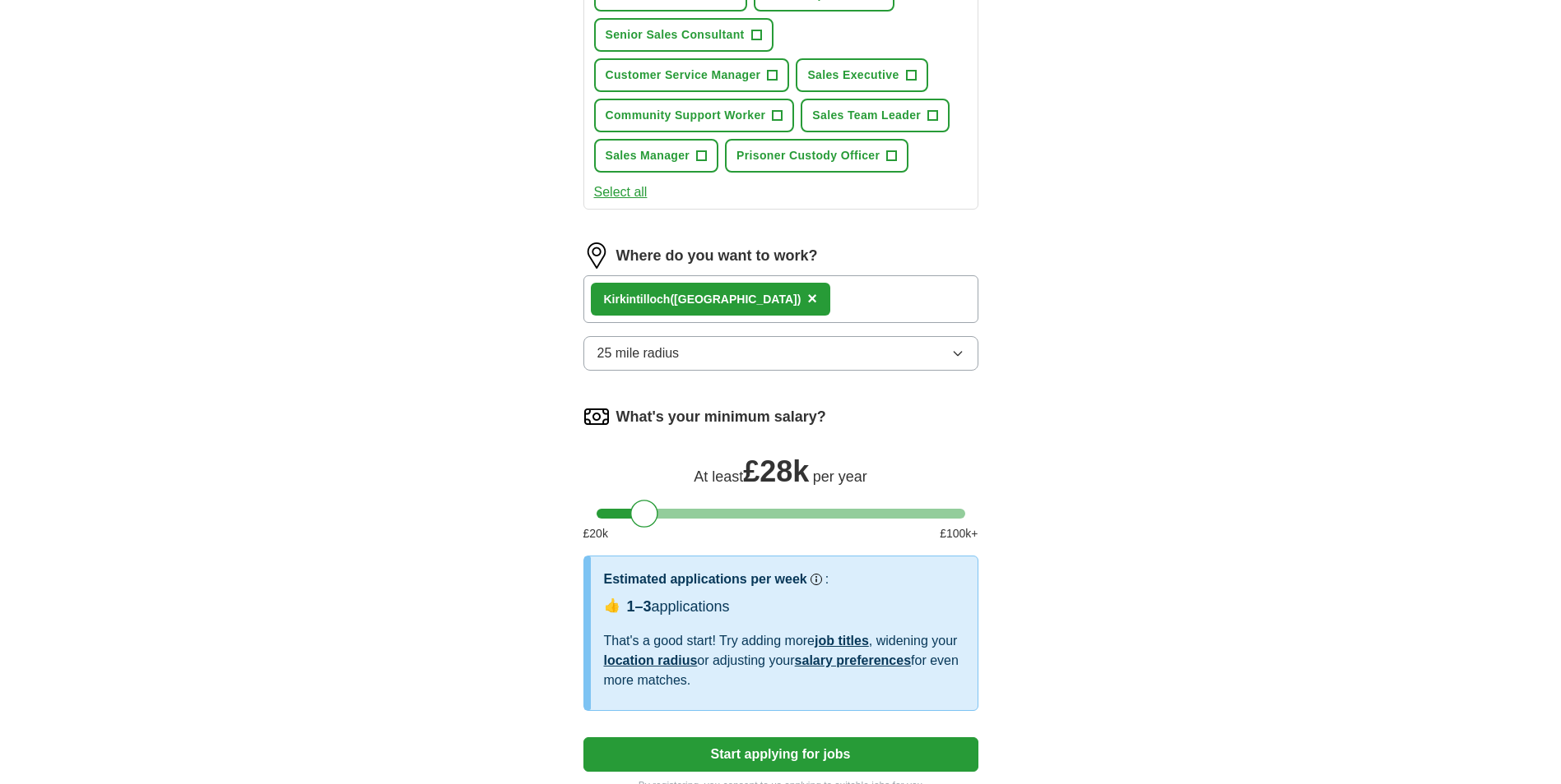
scroll to position [822, 0]
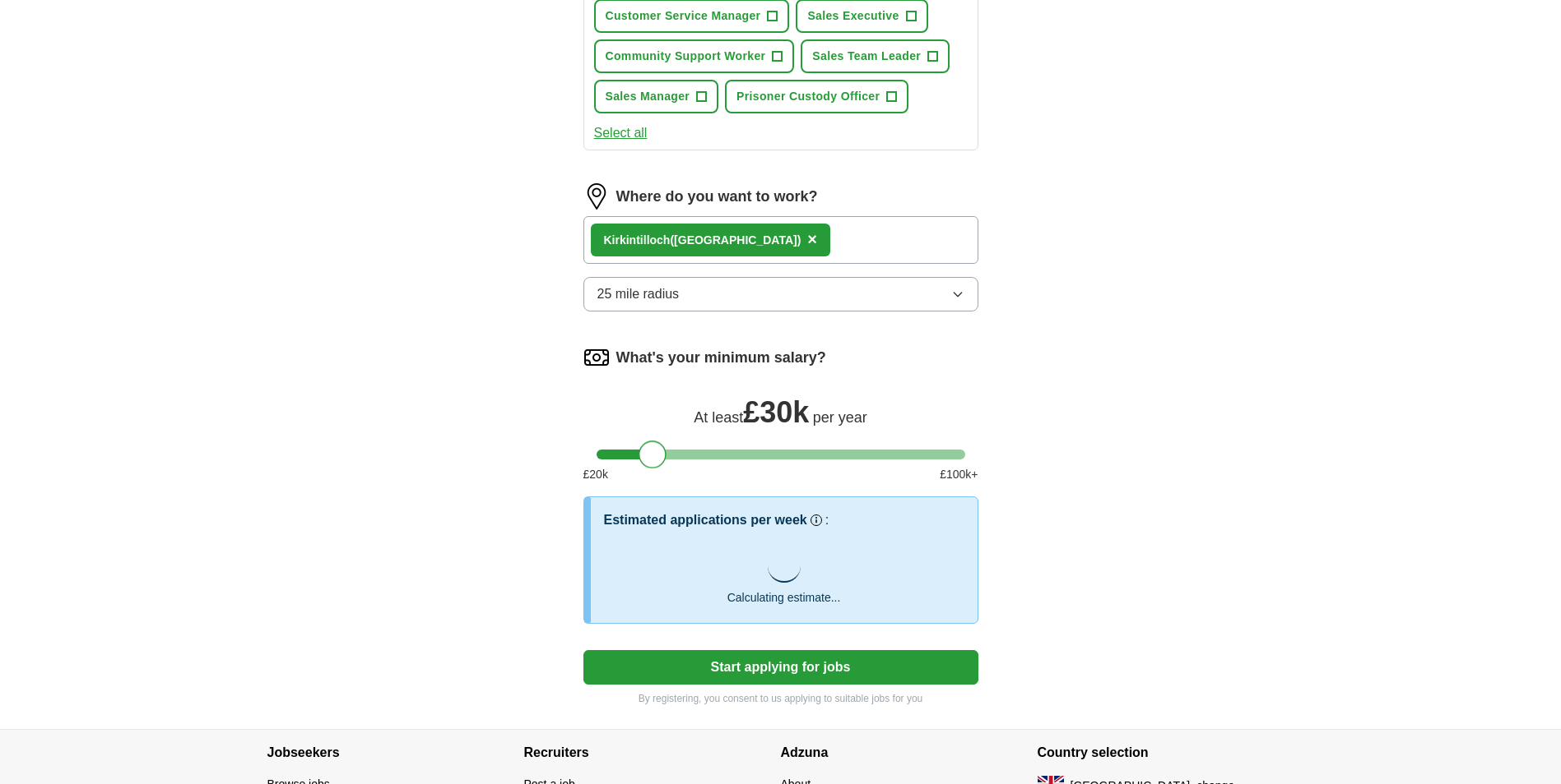
drag, startPoint x: 650, startPoint y: 453, endPoint x: 658, endPoint y: 457, distance: 8.9
click at [658, 457] on div at bounding box center [652, 455] width 28 height 28
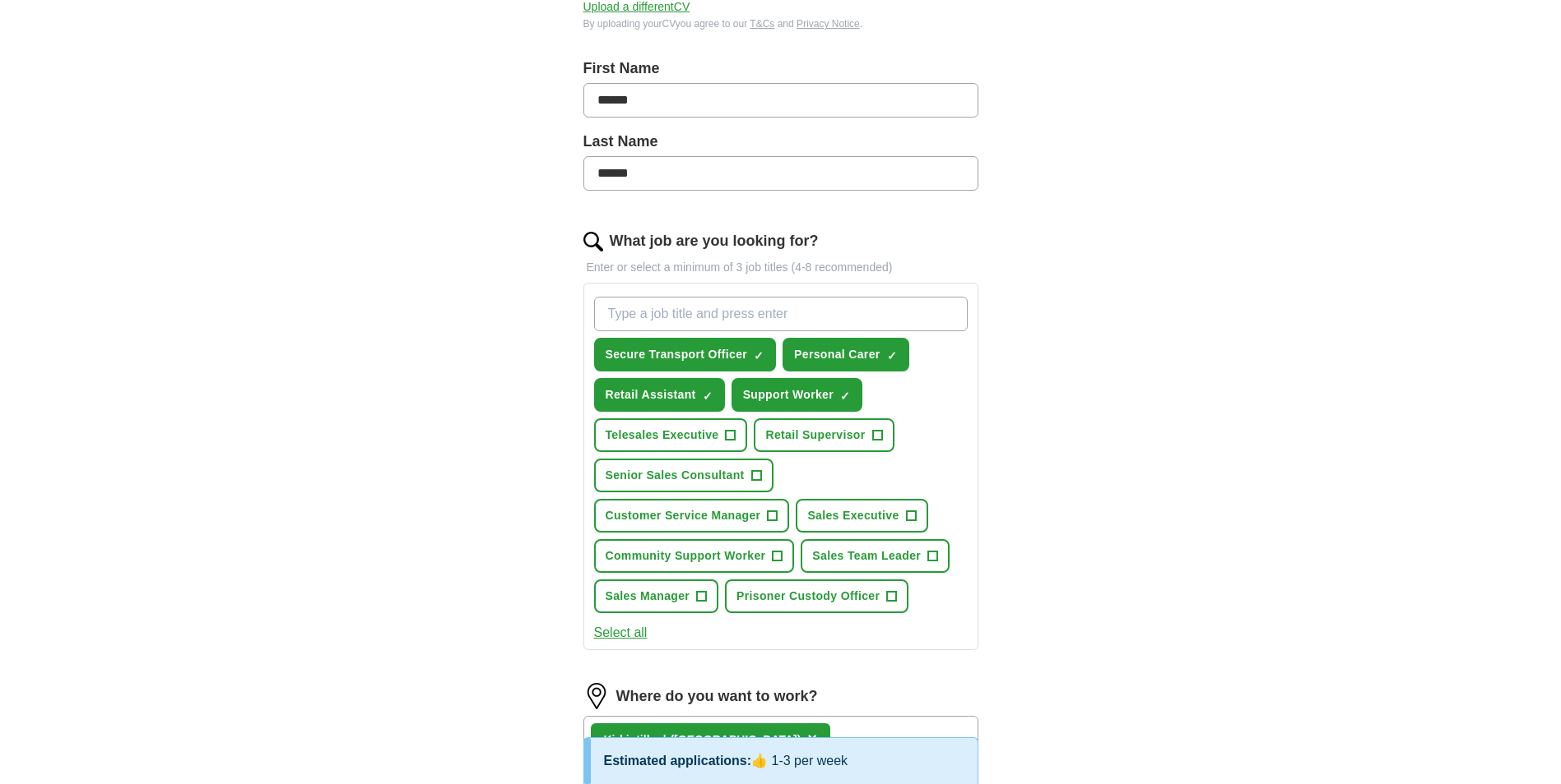
scroll to position [0, 0]
